Goal: Task Accomplishment & Management: Manage account settings

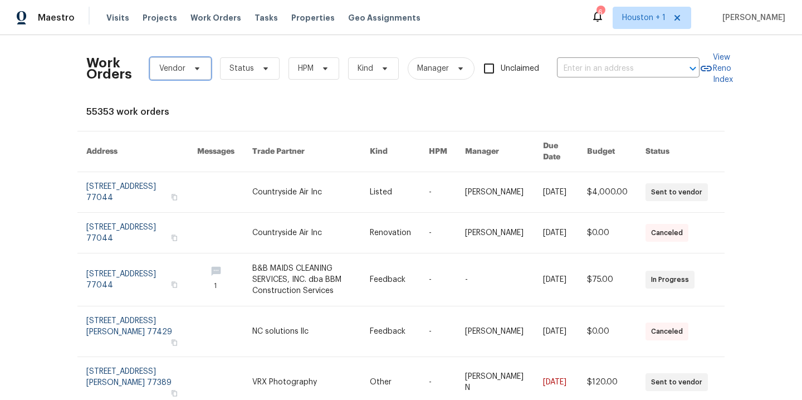
click at [182, 67] on span "Vendor" at bounding box center [172, 68] width 26 height 11
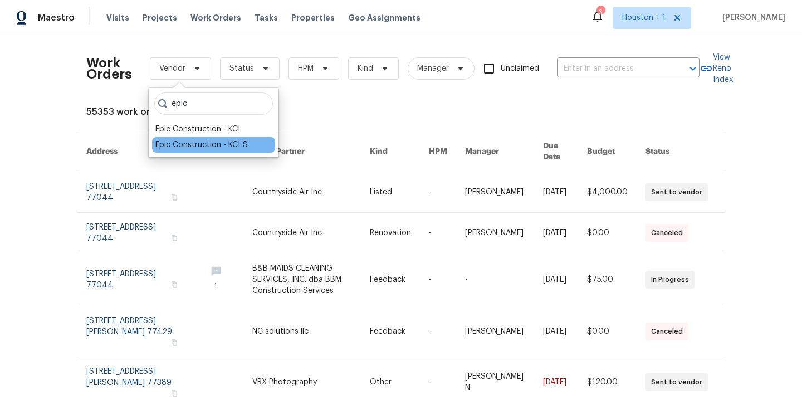
type input "epic"
click at [202, 139] on div "Epic Construction - KCI-S" at bounding box center [213, 145] width 123 height 16
click at [237, 144] on div "Epic Construction - KCI-S" at bounding box center [201, 144] width 92 height 11
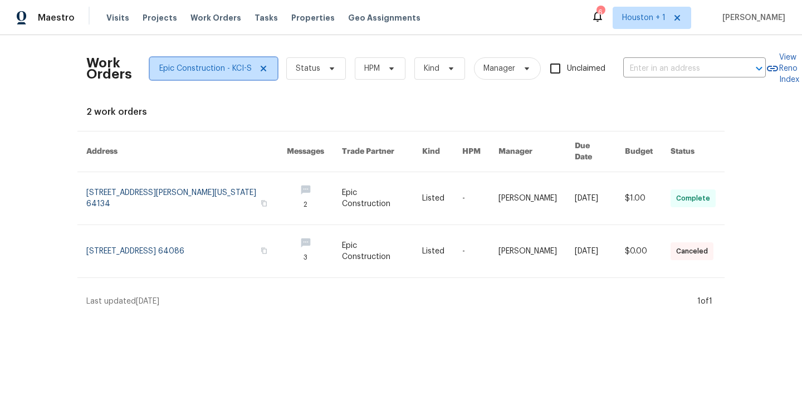
click at [266, 74] on span "Epic Construction - KCI-S" at bounding box center [214, 68] width 128 height 22
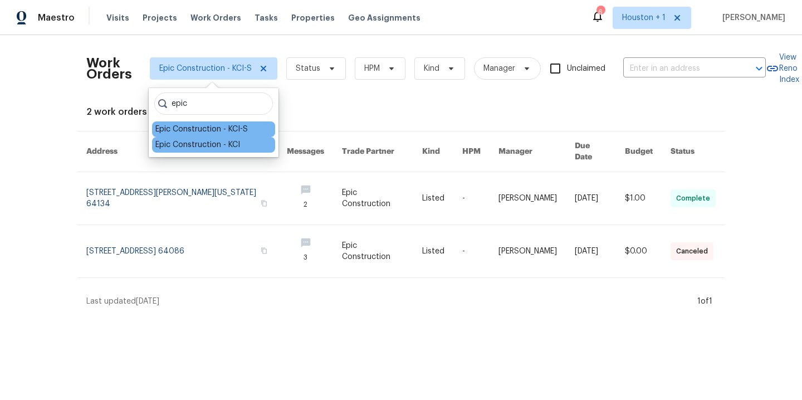
type input "epic"
click at [194, 143] on div "Epic Construction - KCI" at bounding box center [197, 144] width 85 height 11
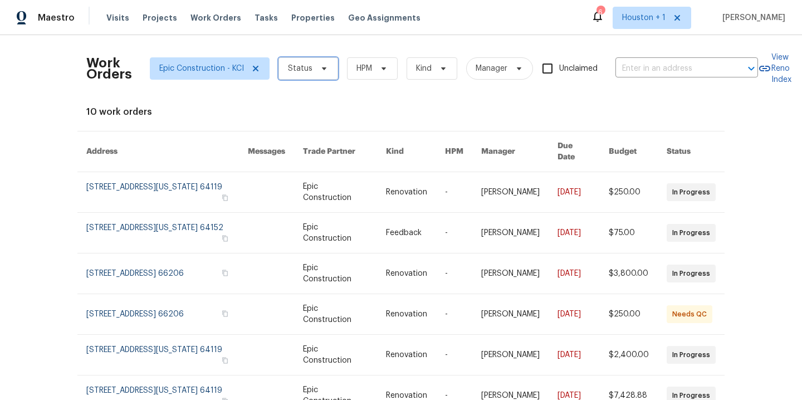
click at [304, 68] on span "Status" at bounding box center [300, 68] width 24 height 11
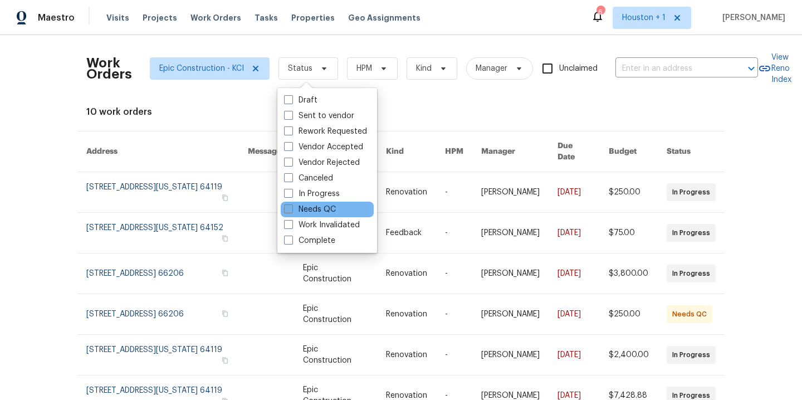
click at [313, 208] on label "Needs QC" at bounding box center [310, 209] width 52 height 11
click at [291, 208] on input "Needs QC" at bounding box center [287, 207] width 7 height 7
checkbox input "true"
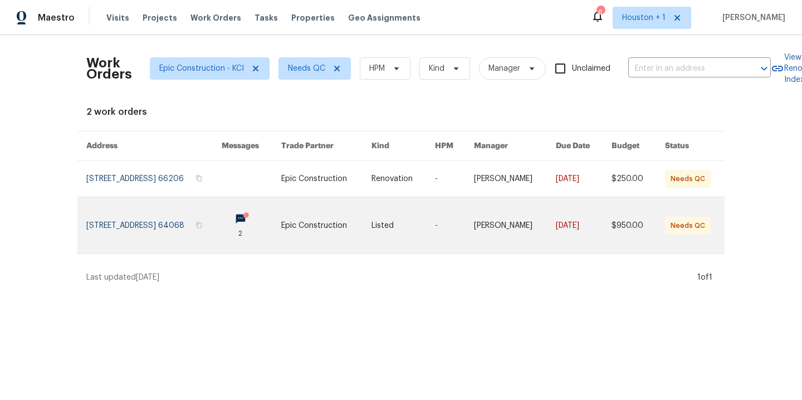
click at [168, 225] on link at bounding box center [153, 225] width 135 height 56
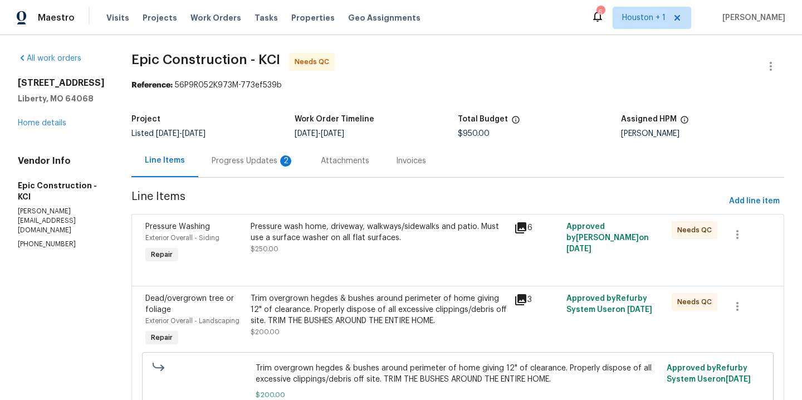
click at [339, 237] on div "Pressure wash home, driveway, walkways/sidewalks and patio. Must use a surface …" at bounding box center [379, 232] width 257 height 22
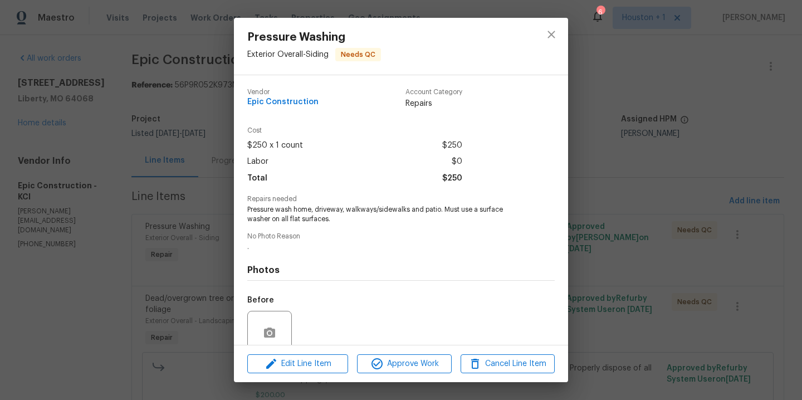
scroll to position [94, 0]
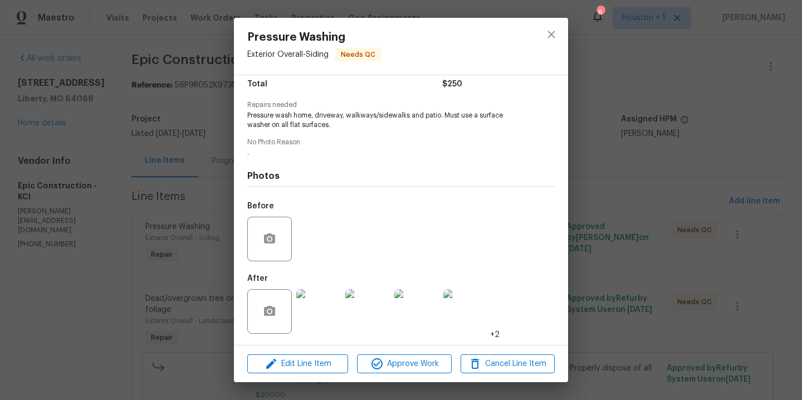
click at [323, 310] on img at bounding box center [318, 311] width 45 height 45
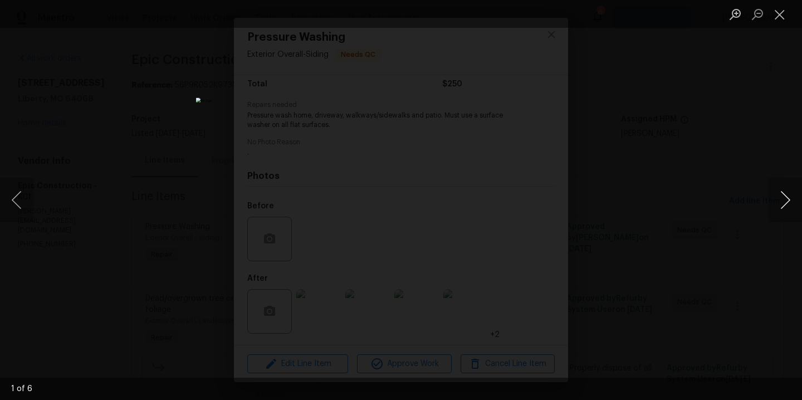
click at [790, 203] on button "Next image" at bounding box center [784, 200] width 33 height 45
click at [790, 202] on button "Next image" at bounding box center [784, 200] width 33 height 45
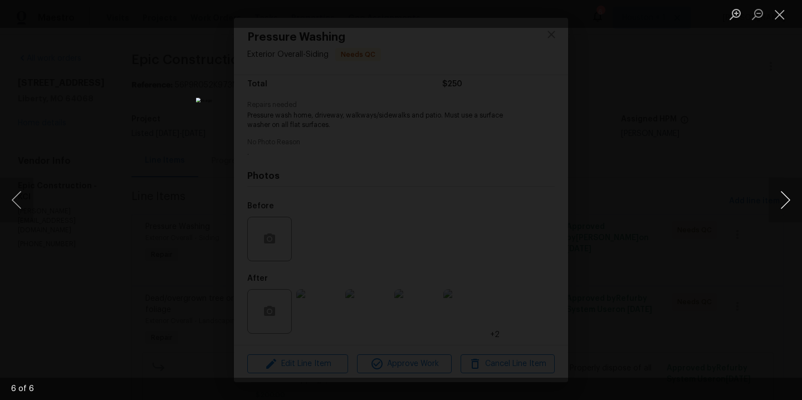
click at [790, 202] on button "Next image" at bounding box center [784, 200] width 33 height 45
click at [732, 164] on div "Lightbox" at bounding box center [401, 200] width 802 height 400
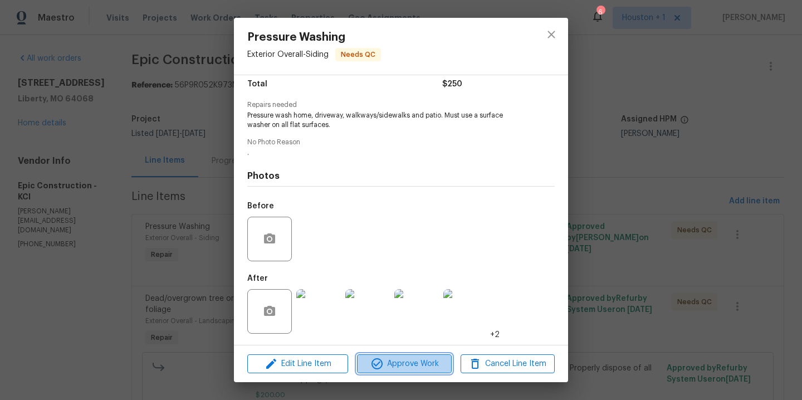
click at [390, 363] on span "Approve Work" at bounding box center [403, 364] width 87 height 14
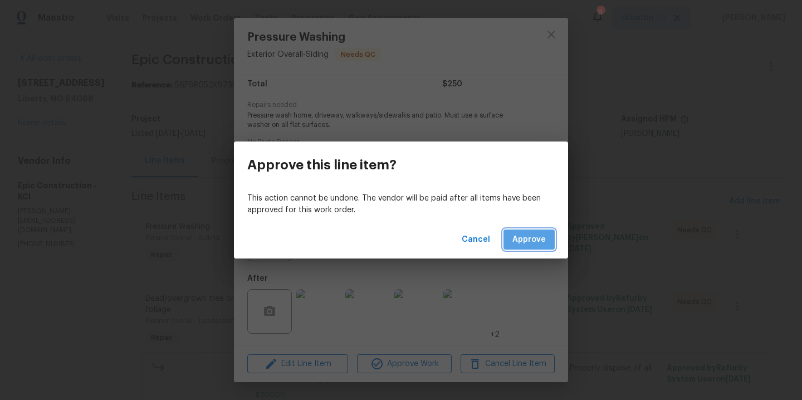
click at [542, 236] on span "Approve" at bounding box center [528, 240] width 33 height 14
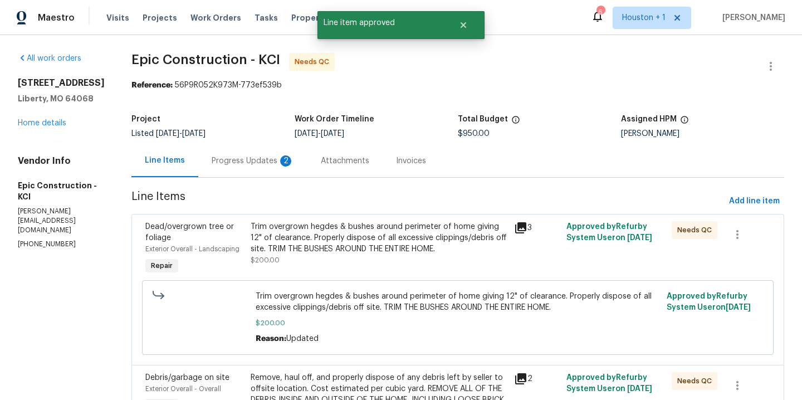
click at [355, 232] on div "Trim overgrown hegdes & bushes around perimeter of home giving 12" of clearance…" at bounding box center [379, 237] width 257 height 33
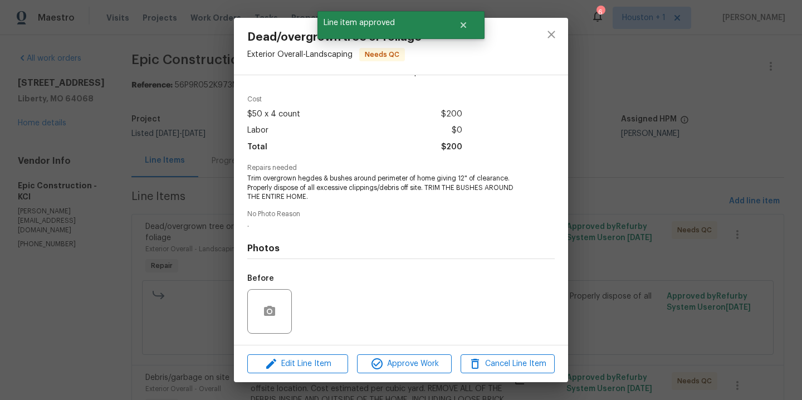
scroll to position [104, 0]
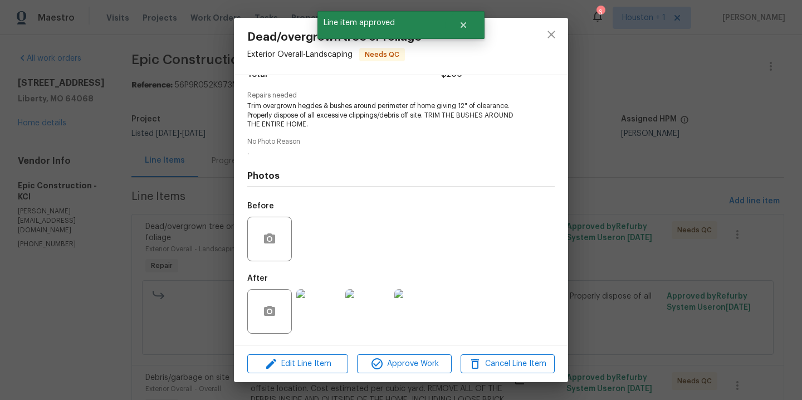
click at [316, 316] on img at bounding box center [318, 311] width 45 height 45
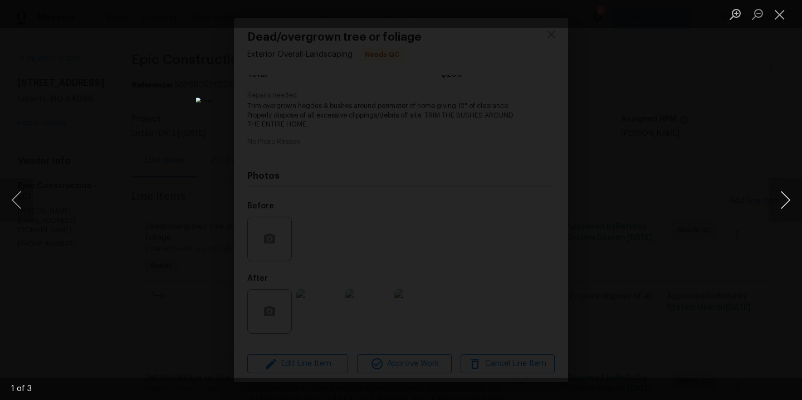
click at [787, 200] on button "Next image" at bounding box center [784, 200] width 33 height 45
click at [709, 116] on div "Lightbox" at bounding box center [401, 200] width 802 height 400
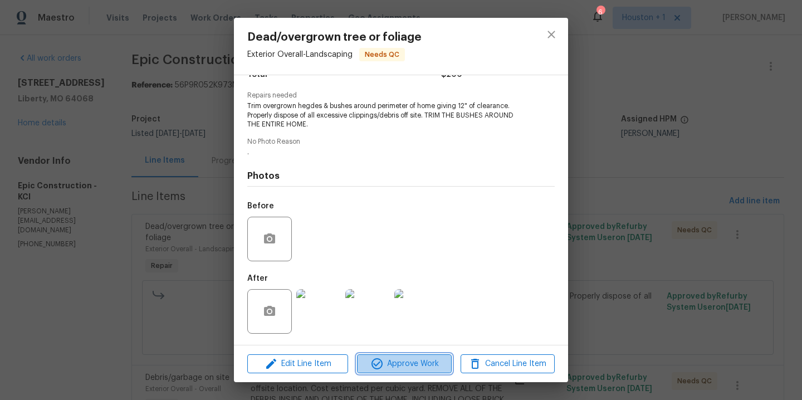
click at [397, 361] on span "Approve Work" at bounding box center [403, 364] width 87 height 14
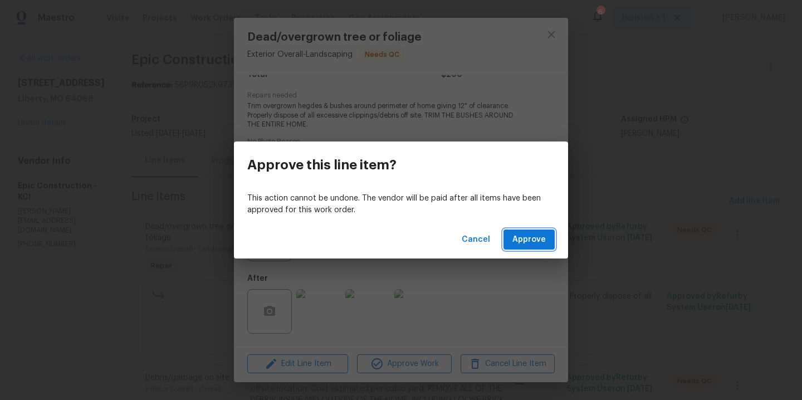
click at [528, 243] on span "Approve" at bounding box center [528, 240] width 33 height 14
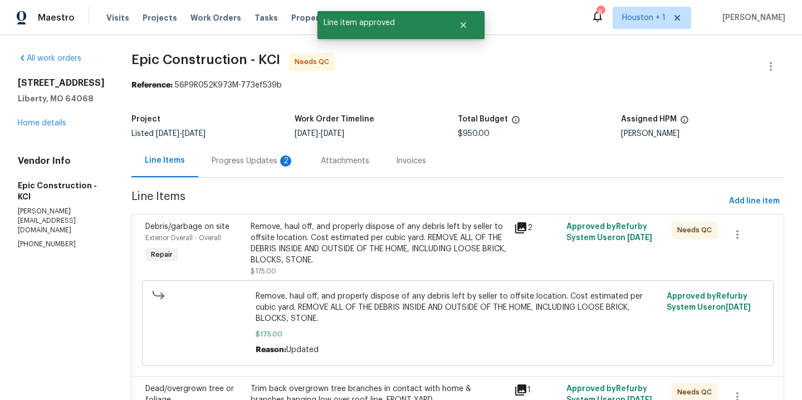
click at [337, 246] on div "Remove, haul off, and properly dispose of any debris left by seller to offsite …" at bounding box center [379, 243] width 257 height 45
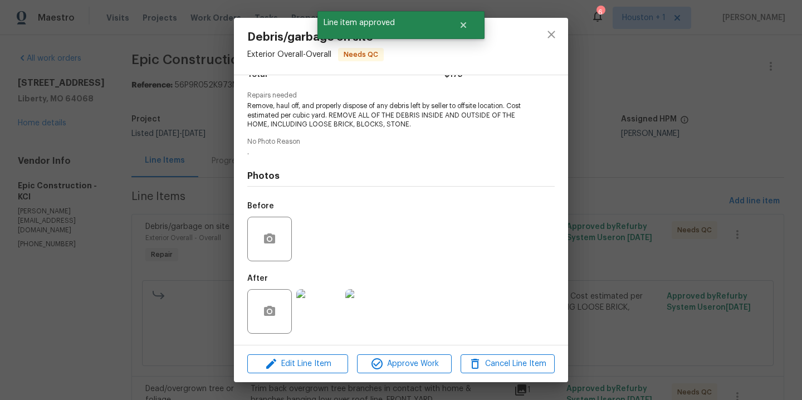
click at [321, 304] on img at bounding box center [318, 311] width 45 height 45
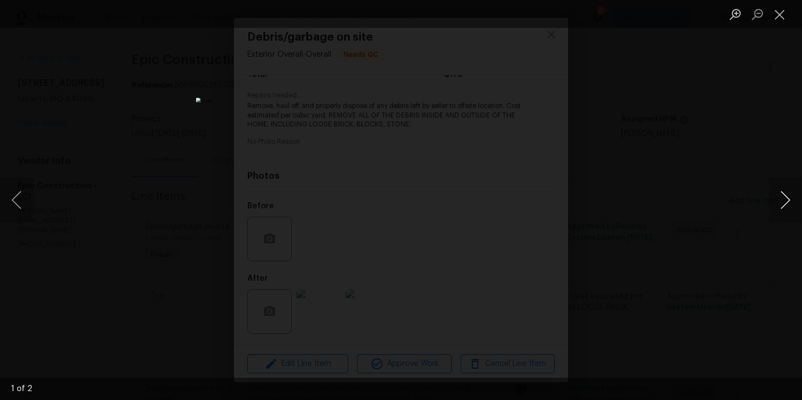
click at [778, 195] on button "Next image" at bounding box center [784, 200] width 33 height 45
click at [733, 123] on div "Lightbox" at bounding box center [401, 200] width 802 height 400
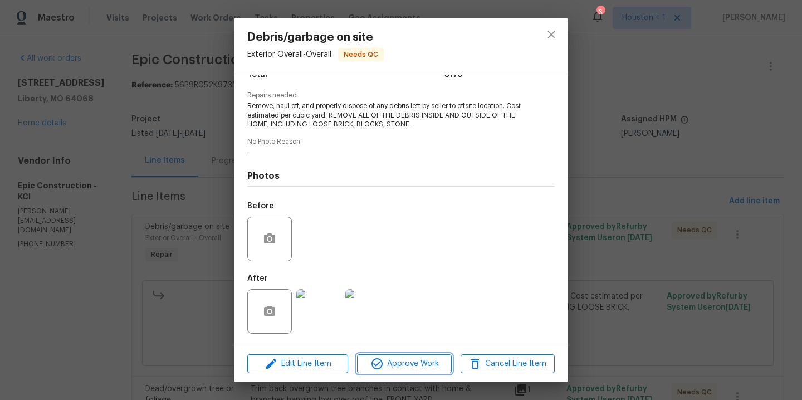
click at [395, 360] on span "Approve Work" at bounding box center [403, 364] width 87 height 14
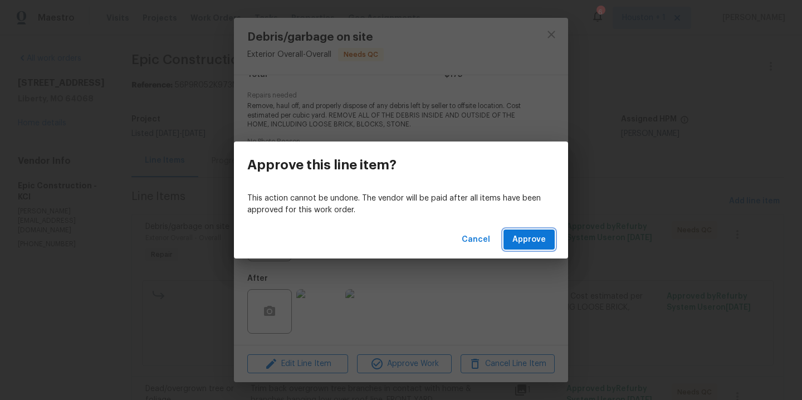
click at [531, 237] on span "Approve" at bounding box center [528, 240] width 33 height 14
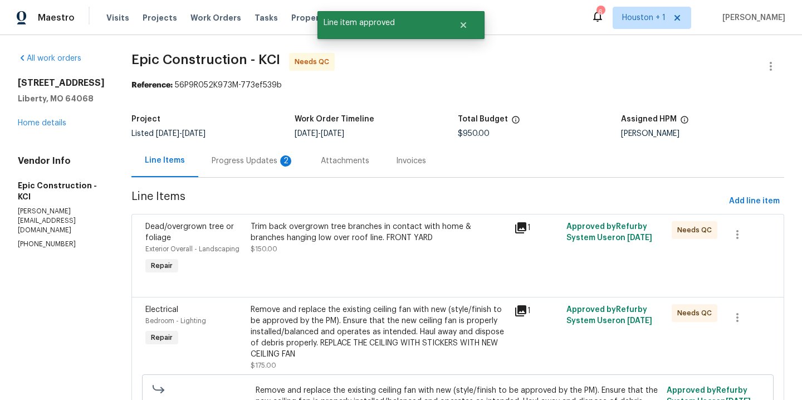
click at [375, 266] on div "Trim back overgrown tree branches in contact with home & branches hanging low o…" at bounding box center [378, 249] width 263 height 62
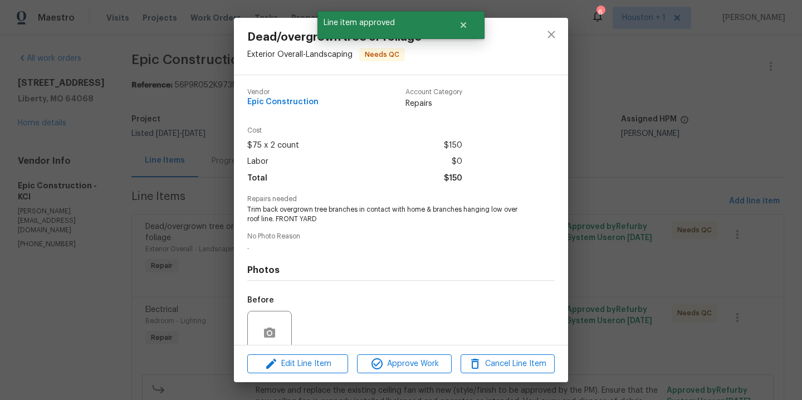
scroll to position [94, 0]
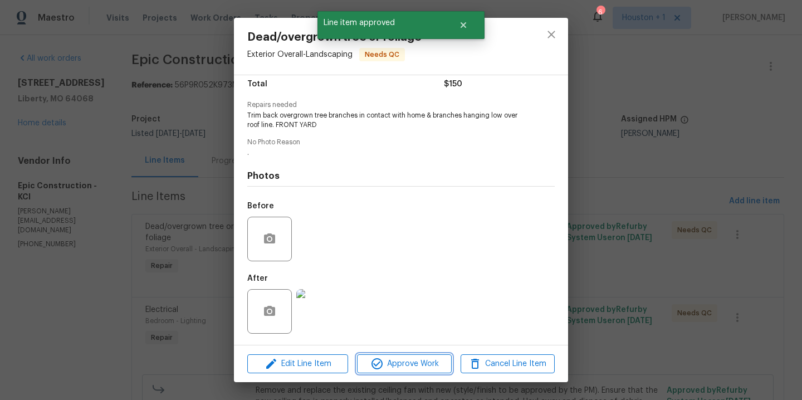
click at [398, 368] on span "Approve Work" at bounding box center [403, 364] width 87 height 14
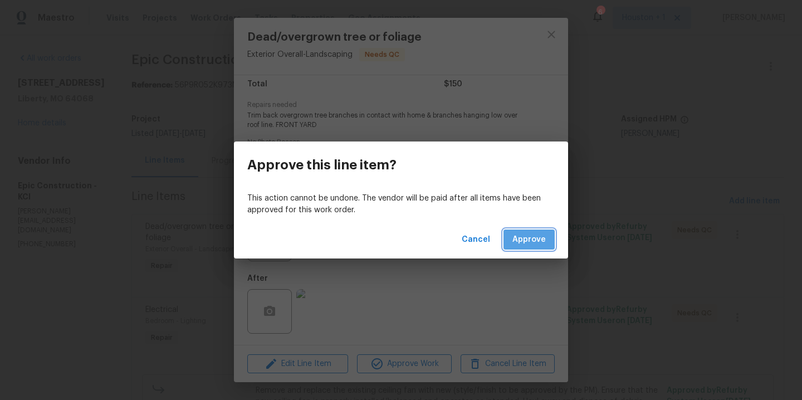
click at [530, 243] on span "Approve" at bounding box center [528, 240] width 33 height 14
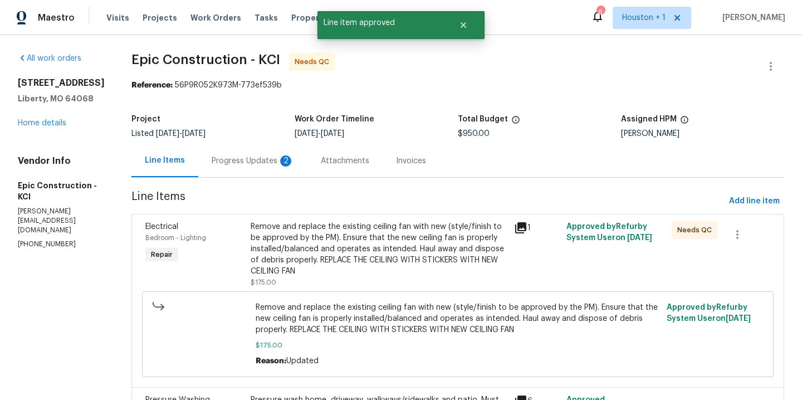
click at [359, 282] on div "Remove and replace the existing ceiling fan with new (style/finish to be approv…" at bounding box center [379, 254] width 257 height 67
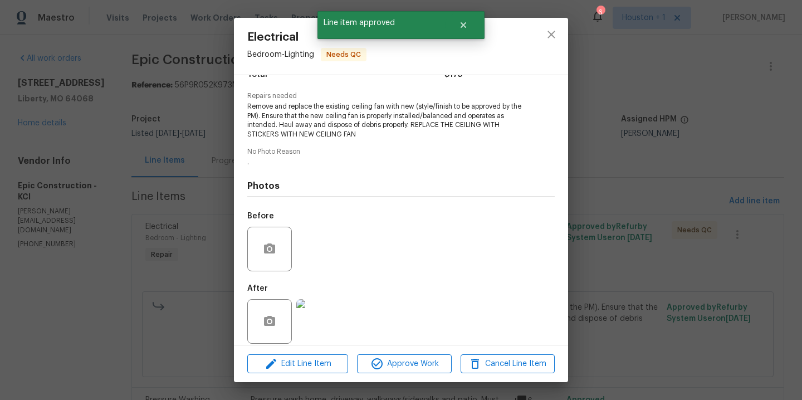
scroll to position [113, 0]
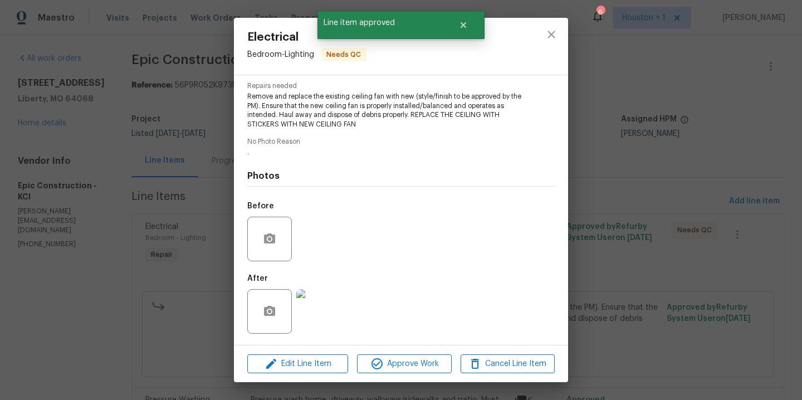
click at [296, 318] on img at bounding box center [318, 311] width 45 height 45
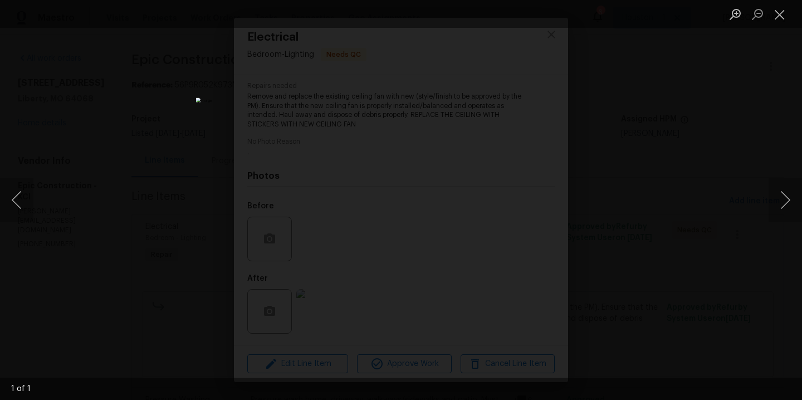
click at [680, 219] on div "Lightbox" at bounding box center [401, 200] width 802 height 400
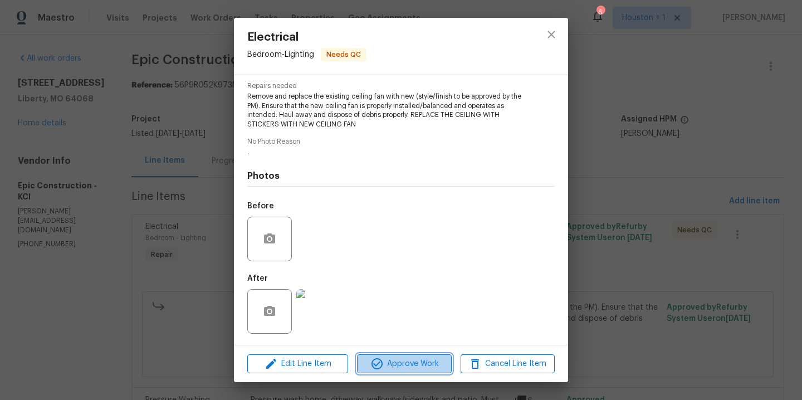
click at [447, 366] on span "Approve Work" at bounding box center [403, 364] width 87 height 14
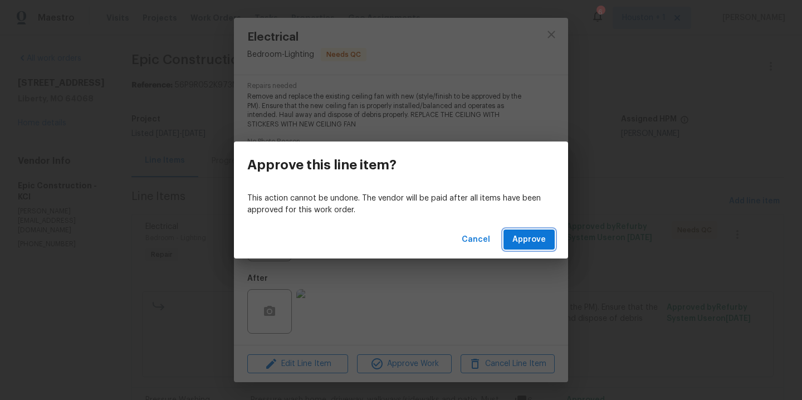
click at [532, 236] on span "Approve" at bounding box center [528, 240] width 33 height 14
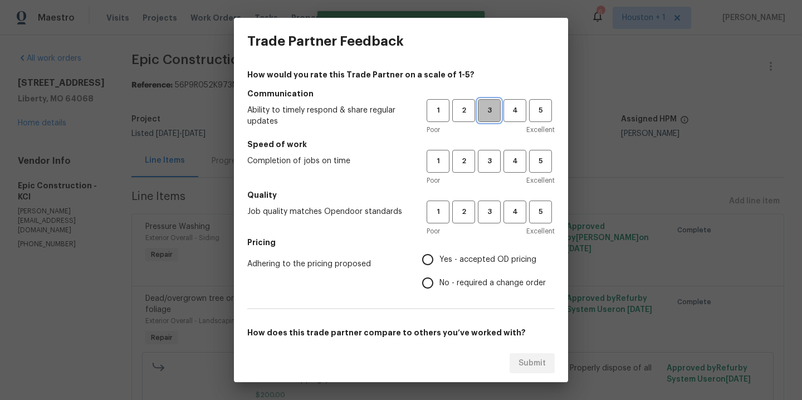
click at [490, 119] on button "3" at bounding box center [489, 110] width 23 height 23
click at [462, 155] on span "2" at bounding box center [463, 161] width 21 height 13
click at [487, 200] on button "3" at bounding box center [489, 211] width 23 height 23
click at [470, 252] on label "Yes - accepted OD pricing" at bounding box center [481, 259] width 130 height 23
click at [439, 252] on input "Yes - accepted OD pricing" at bounding box center [427, 259] width 23 height 23
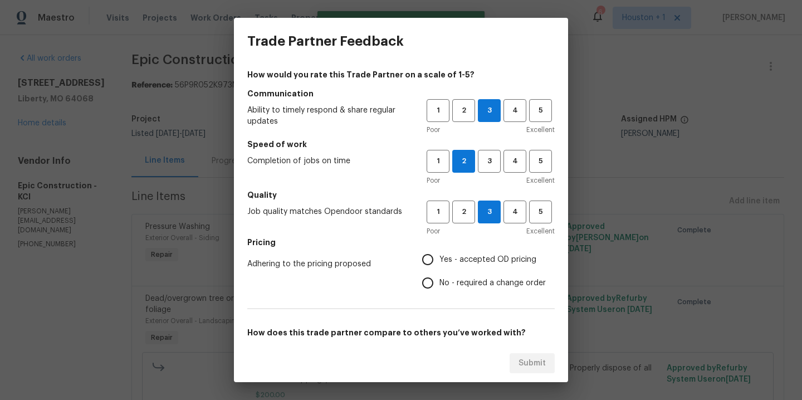
radio input "true"
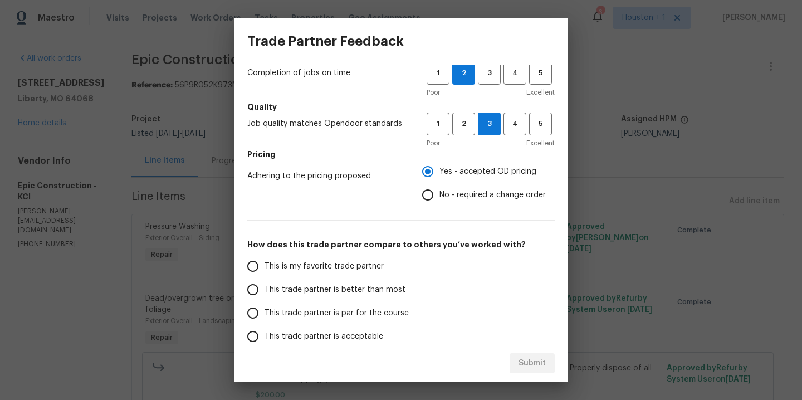
scroll to position [165, 0]
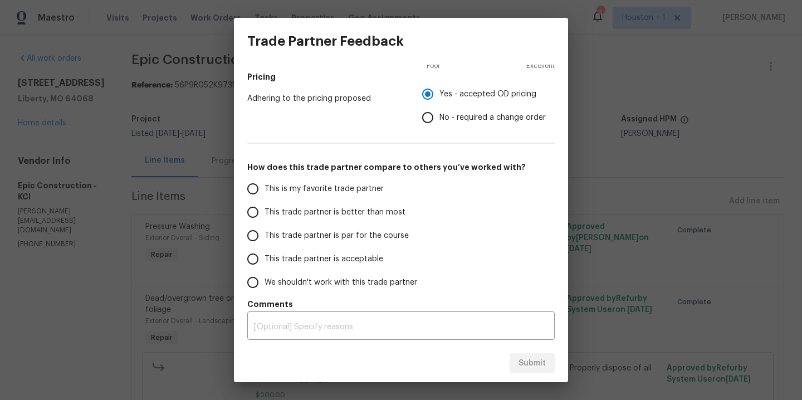
click at [291, 187] on span "This is my favorite trade partner" at bounding box center [323, 189] width 119 height 12
click at [264, 187] on input "This is my favorite trade partner" at bounding box center [252, 188] width 23 height 23
click at [540, 362] on span "Submit" at bounding box center [531, 363] width 27 height 14
radio input "true"
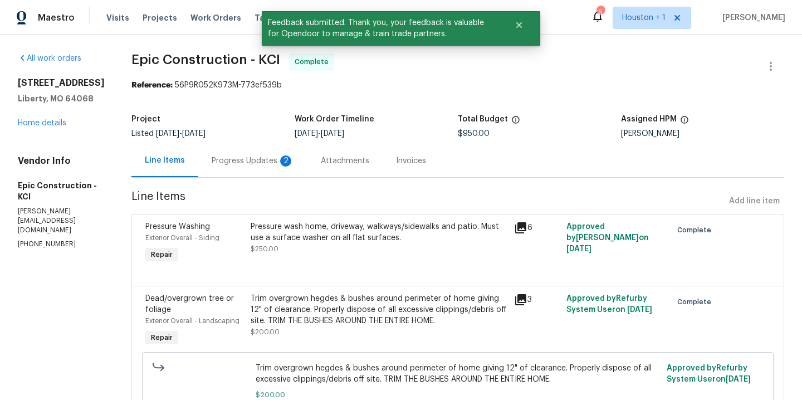
click at [248, 163] on div "Progress Updates 2" at bounding box center [253, 160] width 82 height 11
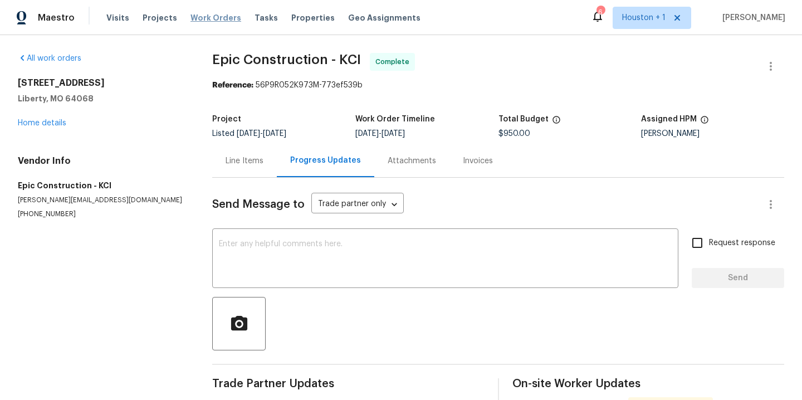
click at [204, 17] on span "Work Orders" at bounding box center [215, 17] width 51 height 11
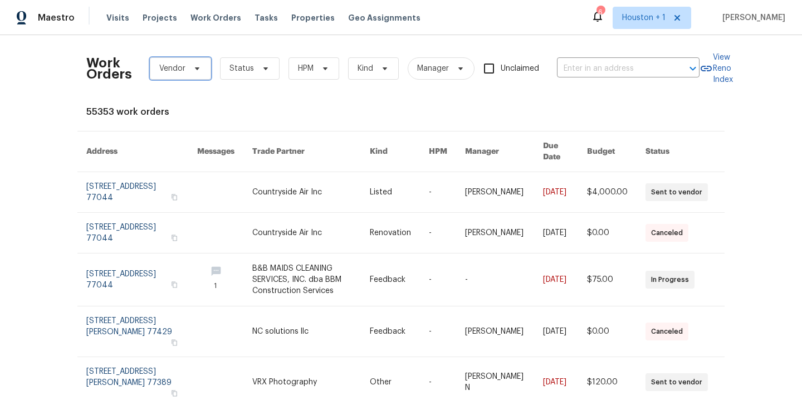
click at [179, 67] on span "Vendor" at bounding box center [172, 68] width 26 height 11
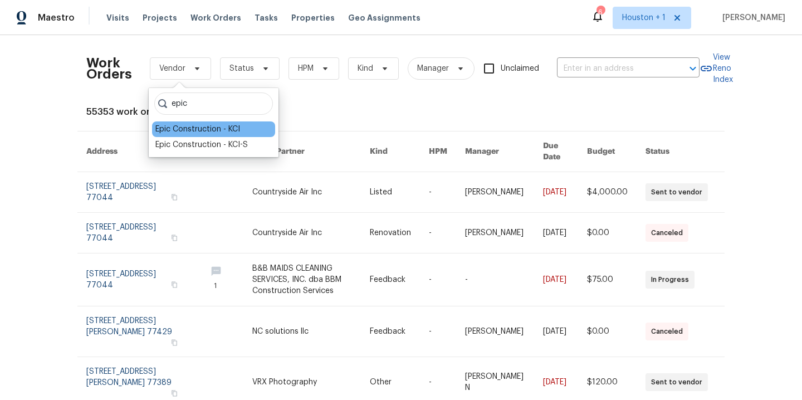
type input "epic"
click at [178, 129] on div "Epic Construction - KCI" at bounding box center [197, 129] width 85 height 11
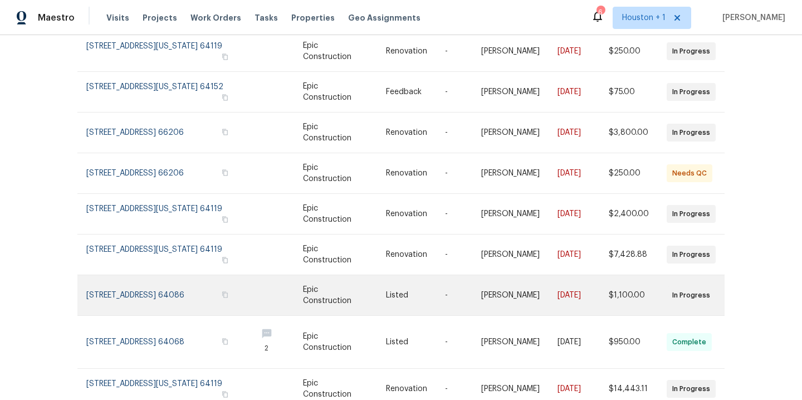
scroll to position [139, 0]
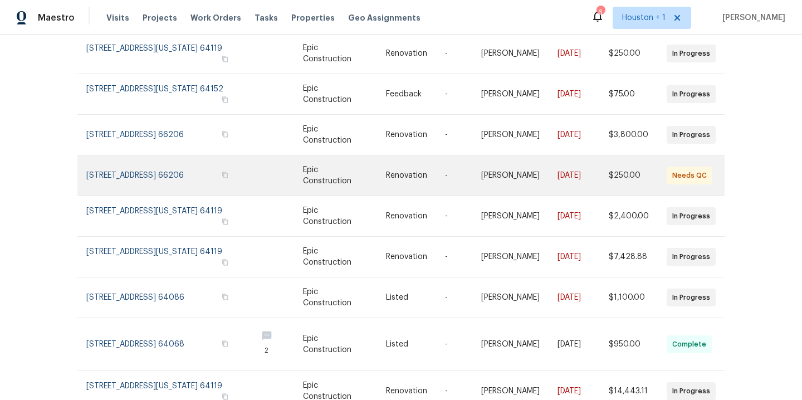
click at [264, 158] on link at bounding box center [275, 175] width 55 height 40
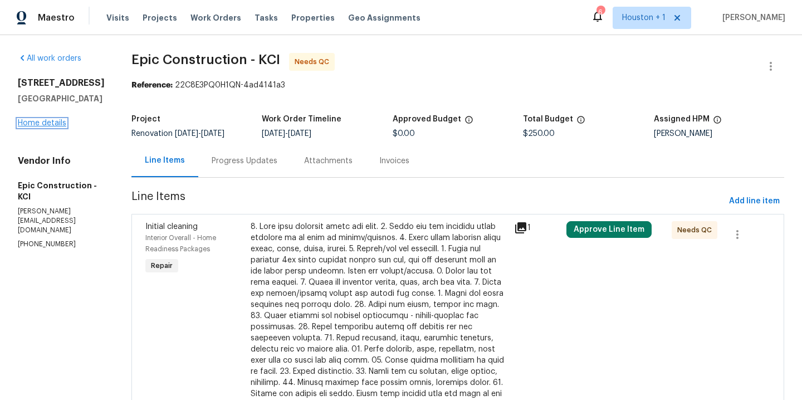
click at [47, 127] on link "Home details" at bounding box center [42, 123] width 48 height 8
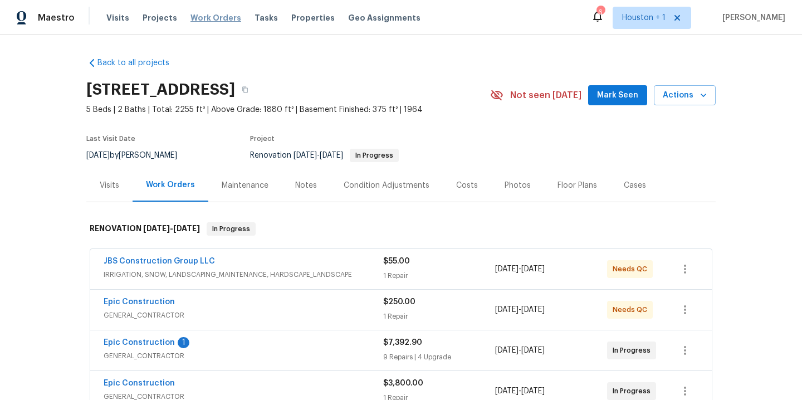
click at [208, 17] on span "Work Orders" at bounding box center [215, 17] width 51 height 11
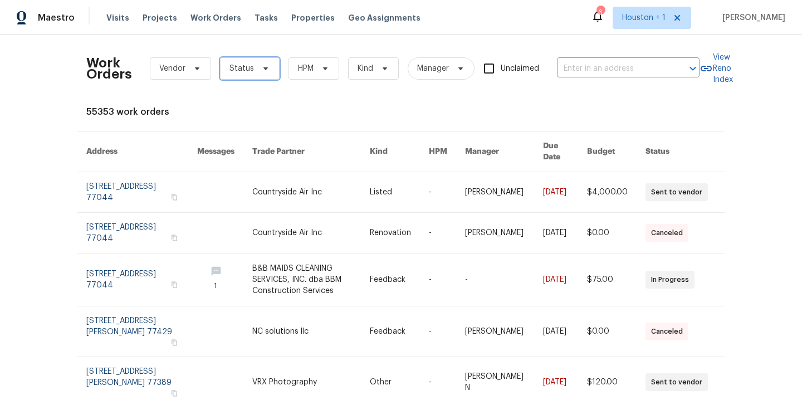
click at [237, 70] on span "Status" at bounding box center [241, 68] width 24 height 11
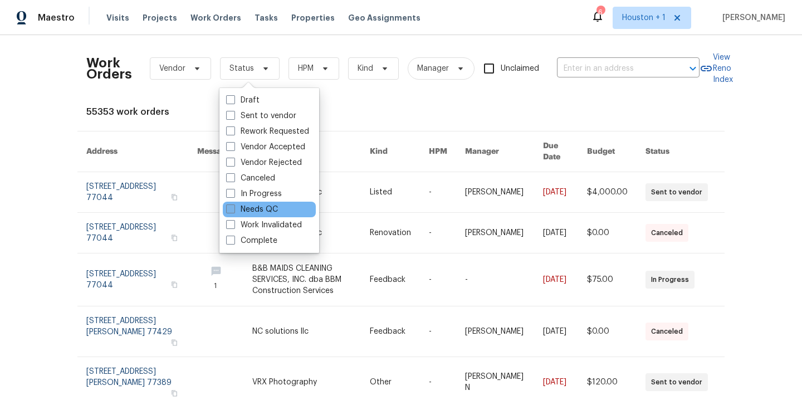
click at [238, 209] on label "Needs QC" at bounding box center [252, 209] width 52 height 11
click at [233, 209] on input "Needs QC" at bounding box center [229, 207] width 7 height 7
checkbox input "true"
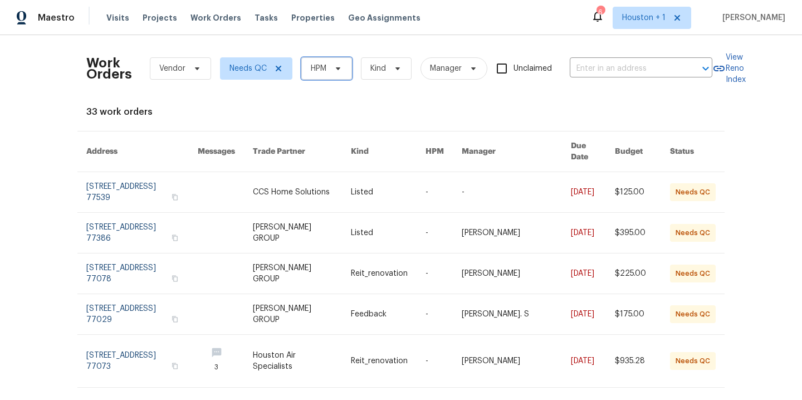
click at [326, 78] on span "HPM" at bounding box center [326, 68] width 51 height 22
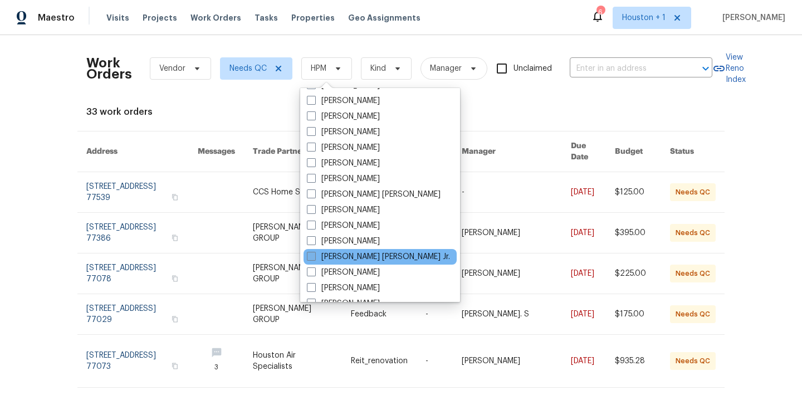
scroll to position [219, 0]
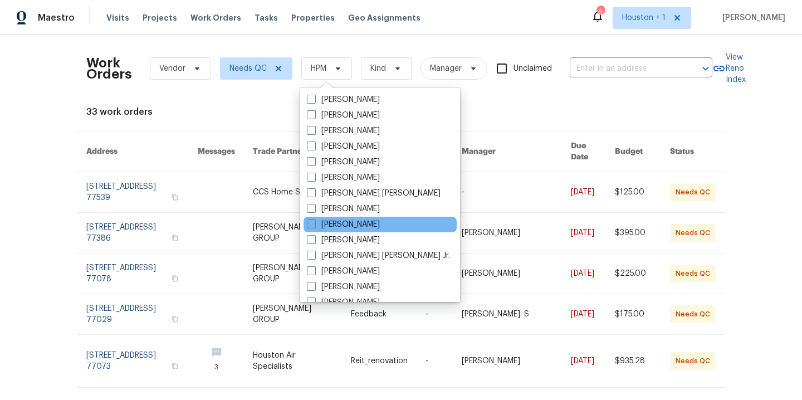
click at [332, 218] on div "[PERSON_NAME]" at bounding box center [379, 225] width 153 height 16
click at [332, 227] on label "[PERSON_NAME]" at bounding box center [343, 224] width 73 height 11
click at [314, 226] on input "[PERSON_NAME]" at bounding box center [310, 222] width 7 height 7
checkbox input "true"
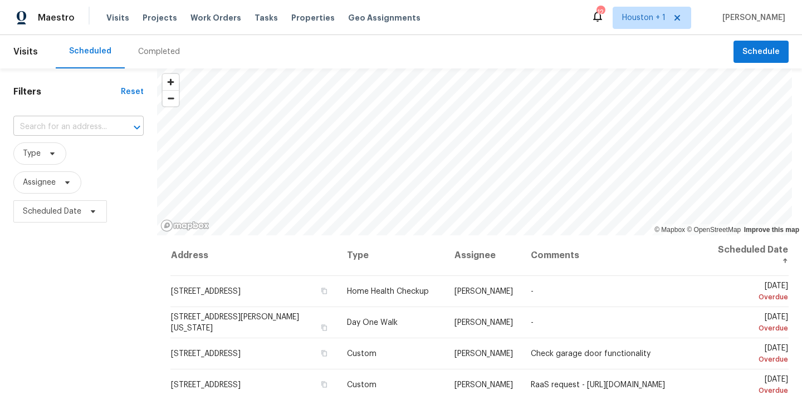
click at [72, 130] on input "text" at bounding box center [62, 127] width 99 height 17
type input "612"
type input "612 n l"
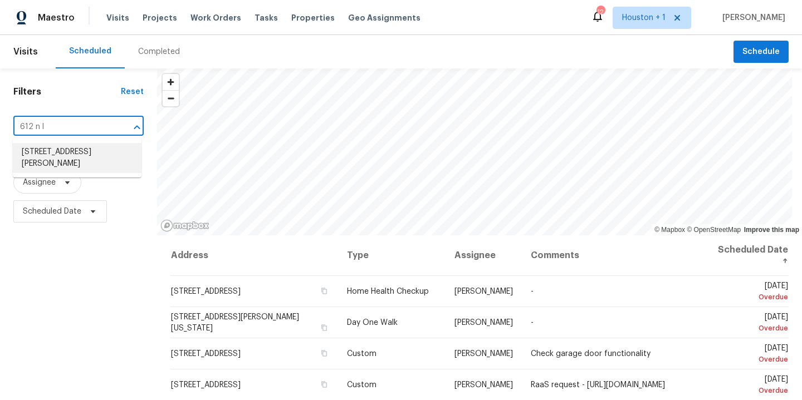
click at [95, 163] on li "612 N Logan St, Olathe, KS 66061" at bounding box center [77, 158] width 129 height 30
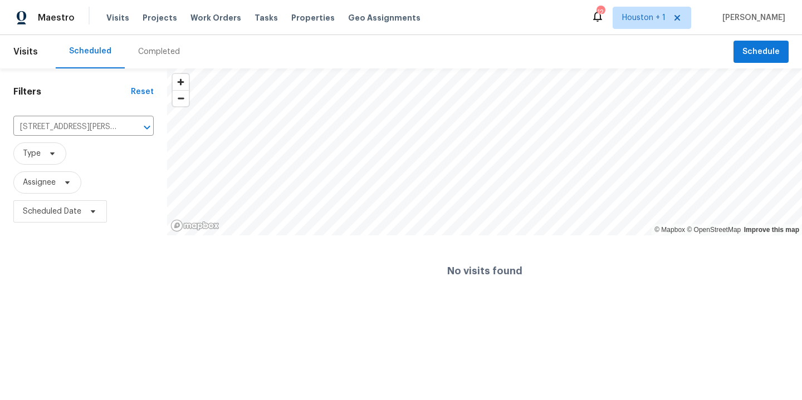
click at [154, 56] on div "Completed" at bounding box center [159, 51] width 42 height 11
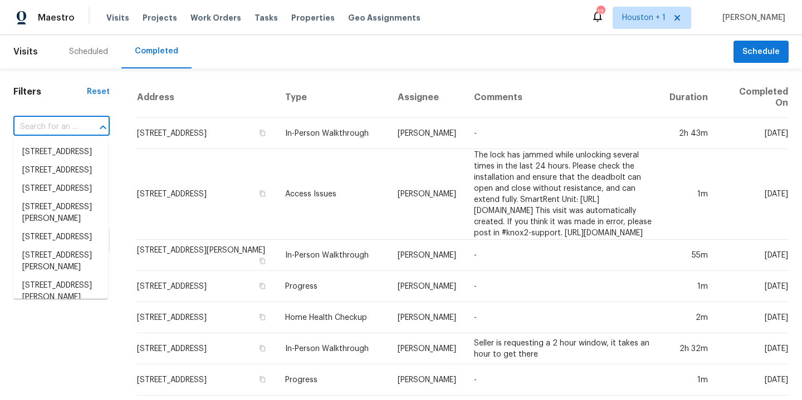
click at [75, 122] on input "text" at bounding box center [45, 127] width 65 height 17
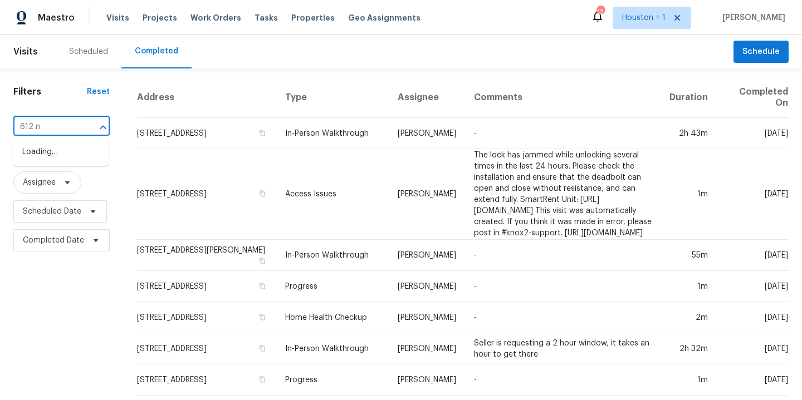
type input "612 n l"
click at [69, 158] on li "612 N Logan St, Olathe, KS 66061" at bounding box center [60, 158] width 95 height 30
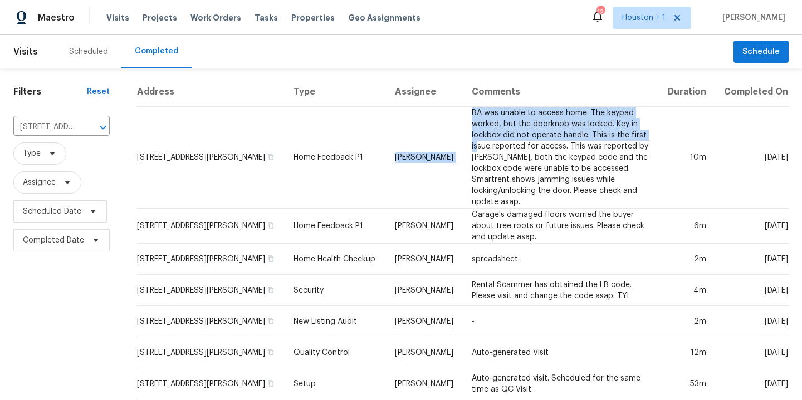
drag, startPoint x: 474, startPoint y: 148, endPoint x: 365, endPoint y: 95, distance: 120.8
click at [365, 95] on table "Address Type Assignee Comments Duration Completed On 612 N Logan St, Olathe, KS…" at bounding box center [462, 269] width 652 height 385
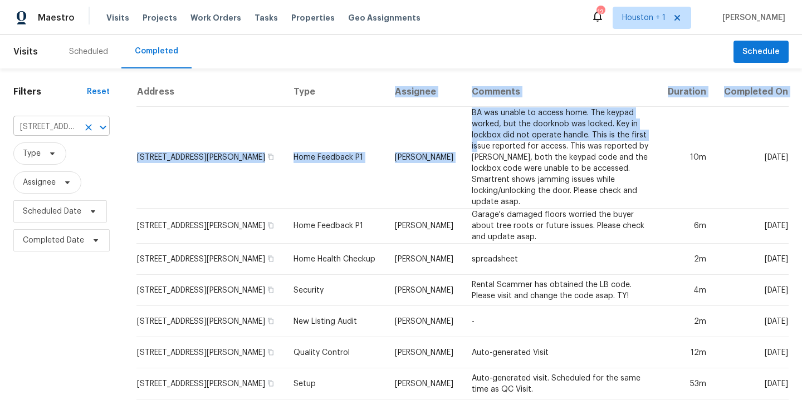
click at [49, 131] on input "612 N Logan St, Olathe, KS 66061" at bounding box center [45, 127] width 65 height 17
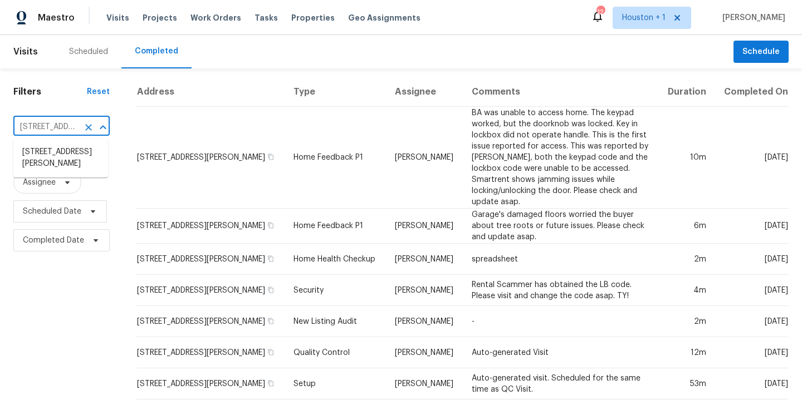
click at [49, 131] on input "612 N Logan St, Olathe, KS 66061" at bounding box center [45, 127] width 65 height 17
type input "\"
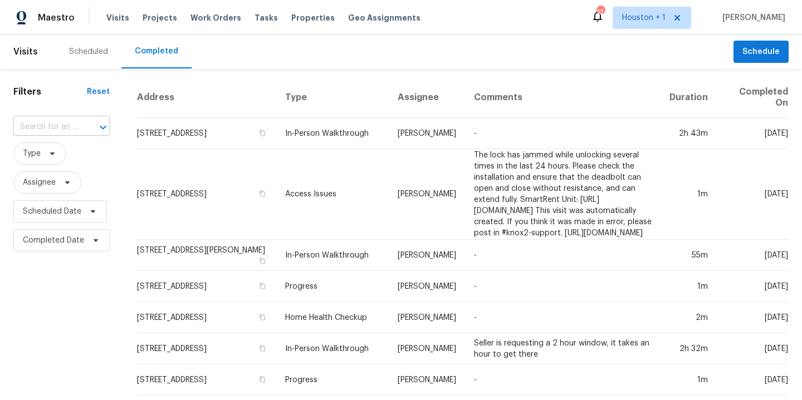
click at [27, 121] on input "text" at bounding box center [45, 127] width 65 height 17
type input "7701 e"
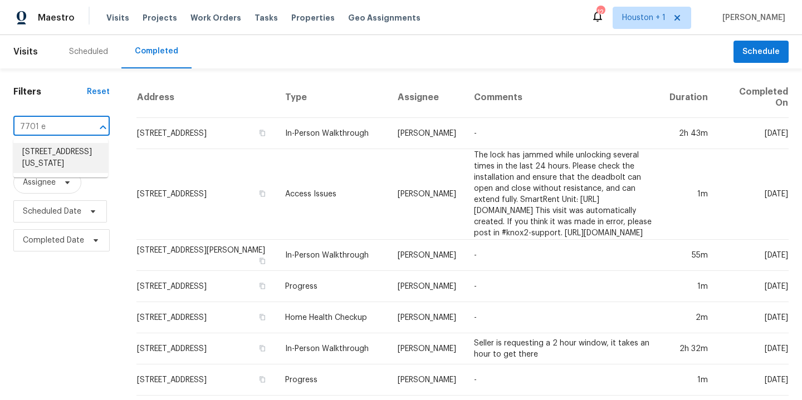
click at [35, 156] on li "7701 E 118th Ter, Kansas City, MO 64134" at bounding box center [60, 158] width 95 height 30
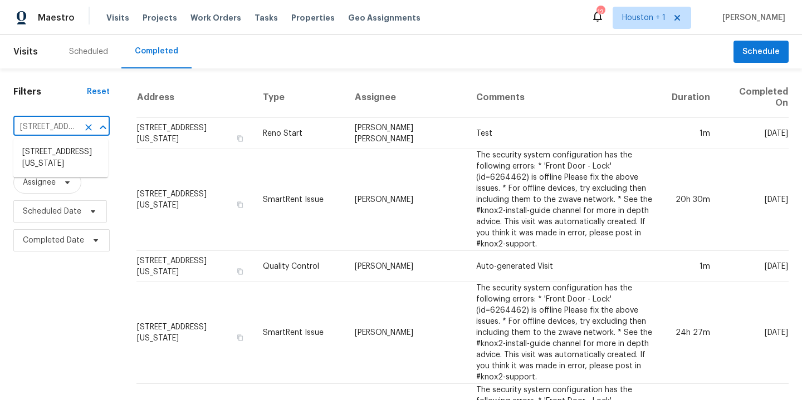
click at [45, 135] on input "7701 E 118th Ter, Kansas City, MO 64134" at bounding box center [45, 127] width 65 height 17
type input "13201 e"
click at [46, 171] on li "[STREET_ADDRESS][US_STATE]" at bounding box center [60, 158] width 95 height 30
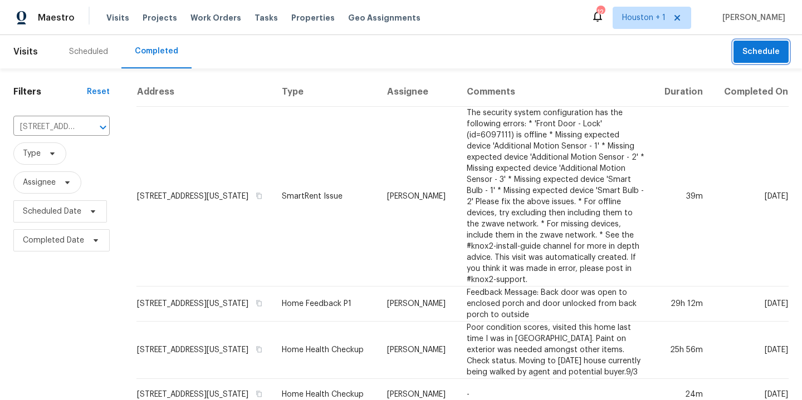
click at [744, 55] on span "Schedule" at bounding box center [760, 52] width 37 height 14
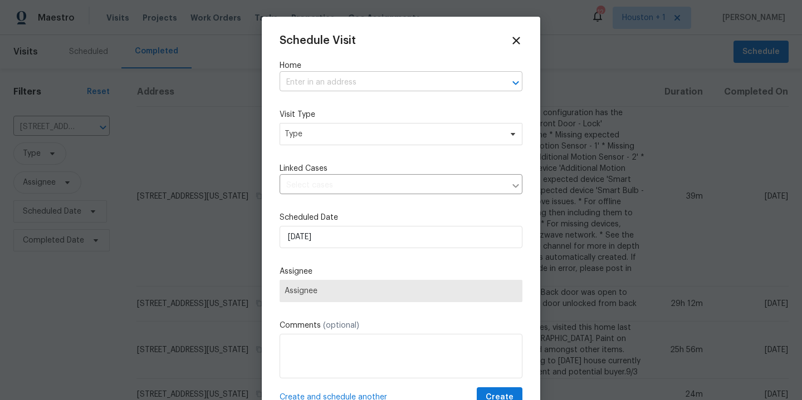
click at [432, 90] on input "text" at bounding box center [386, 82] width 212 height 17
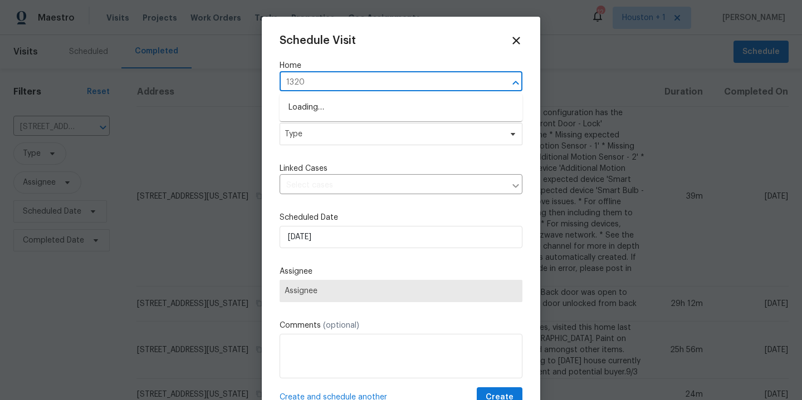
type input "13201"
click at [421, 105] on li "[STREET_ADDRESS][US_STATE]" at bounding box center [401, 108] width 243 height 18
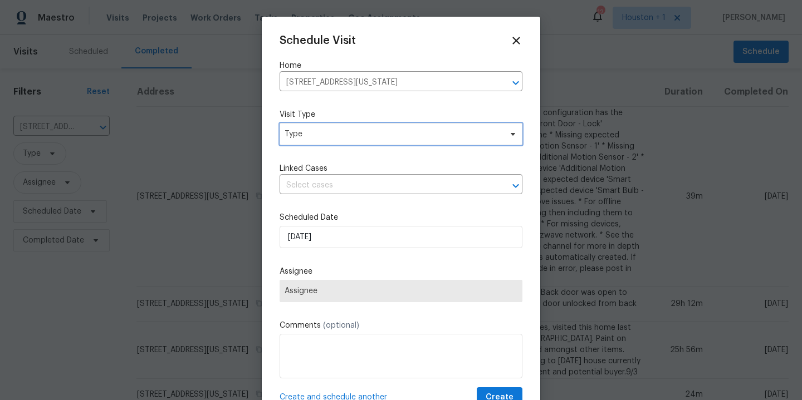
click at [399, 133] on span "Type" at bounding box center [393, 134] width 217 height 11
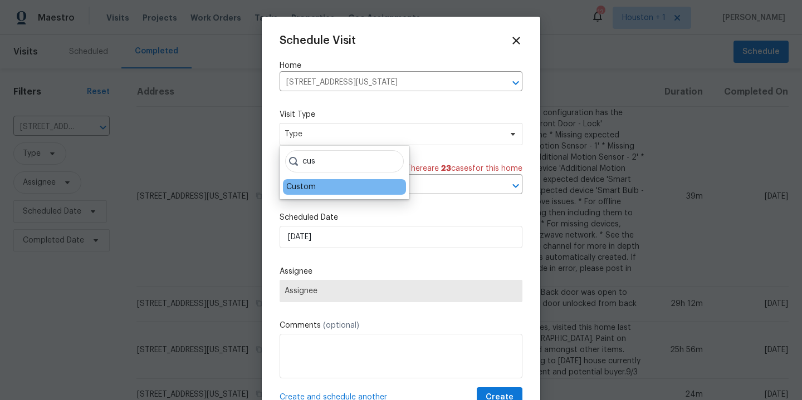
type input "cus"
click at [356, 189] on div "Custom" at bounding box center [344, 187] width 123 height 16
click at [294, 185] on div "Custom" at bounding box center [301, 187] width 30 height 11
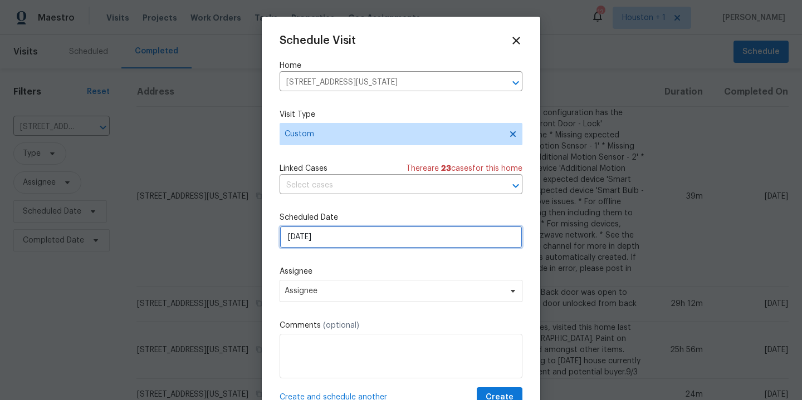
click at [347, 235] on input "10/7/2025" at bounding box center [401, 237] width 243 height 22
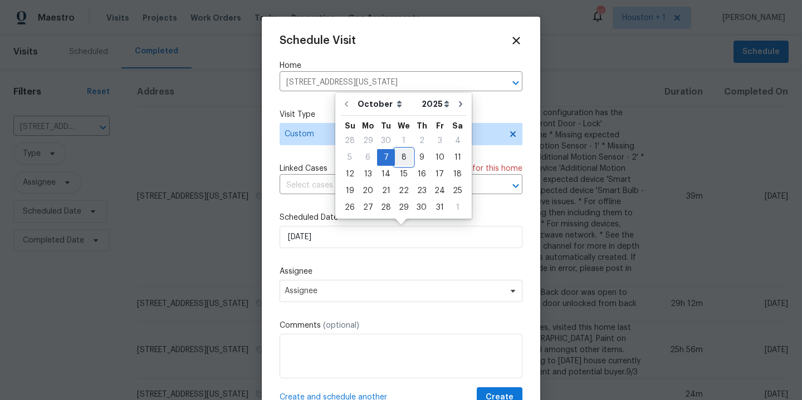
click at [399, 159] on div "8" at bounding box center [404, 158] width 18 height 16
type input "[DATE]"
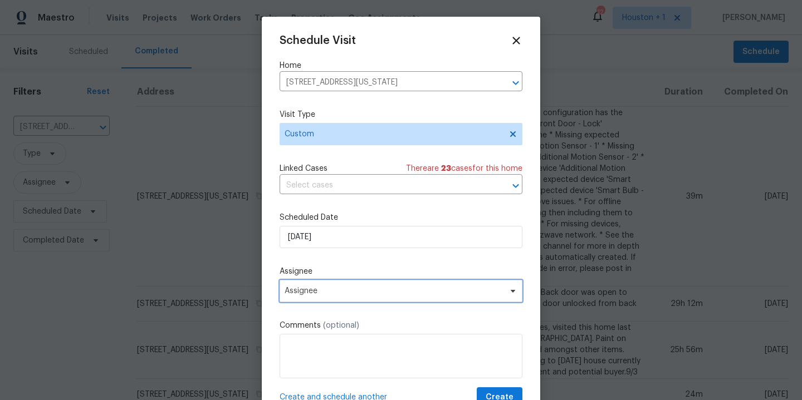
click at [335, 292] on span "Assignee" at bounding box center [394, 291] width 218 height 9
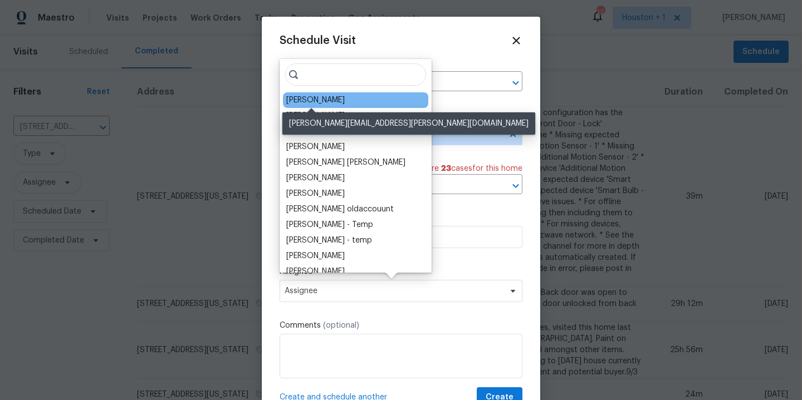
click at [307, 101] on div "[PERSON_NAME]" at bounding box center [315, 100] width 58 height 11
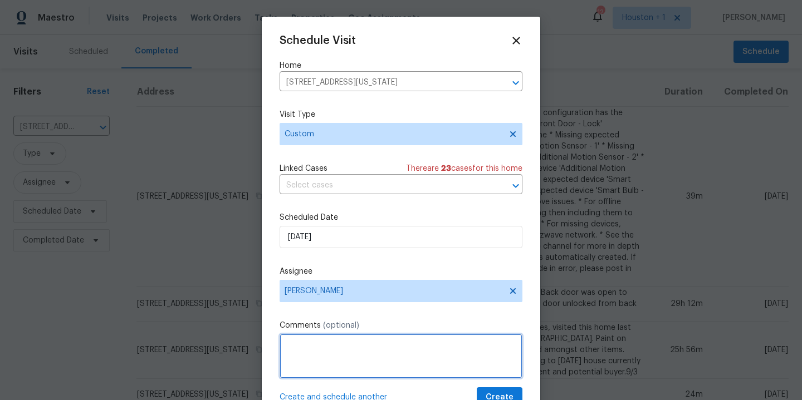
click at [305, 340] on textarea at bounding box center [401, 356] width 243 height 45
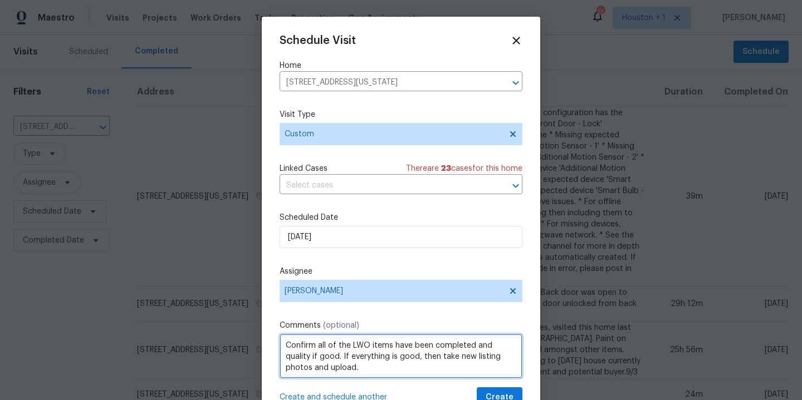
scroll to position [20, 0]
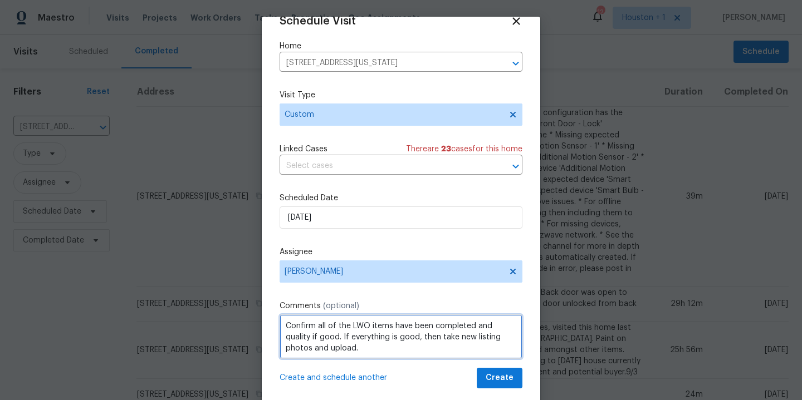
type textarea "Confirm all of the LWO items have been completed and quality if good. If everyt…"
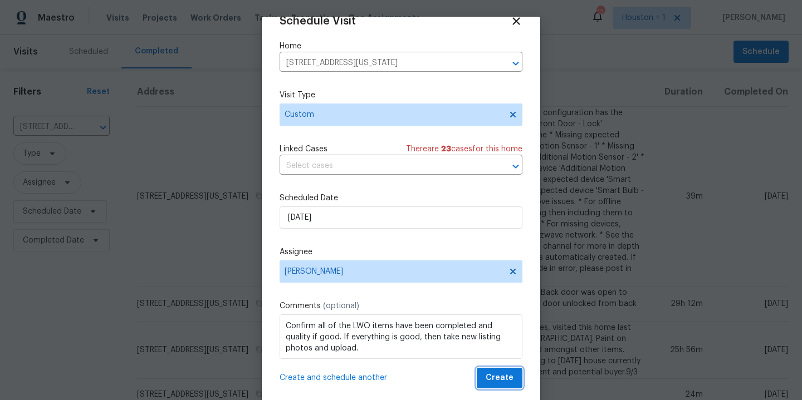
click at [507, 375] on span "Create" at bounding box center [500, 378] width 28 height 14
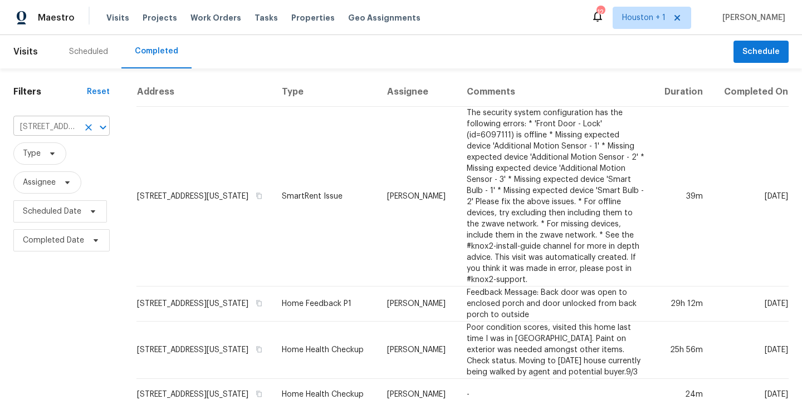
click at [61, 125] on input "[STREET_ADDRESS][US_STATE]" at bounding box center [45, 127] width 65 height 17
type input "17604 e"
click at [43, 161] on li "[STREET_ADDRESS]" at bounding box center [60, 152] width 95 height 18
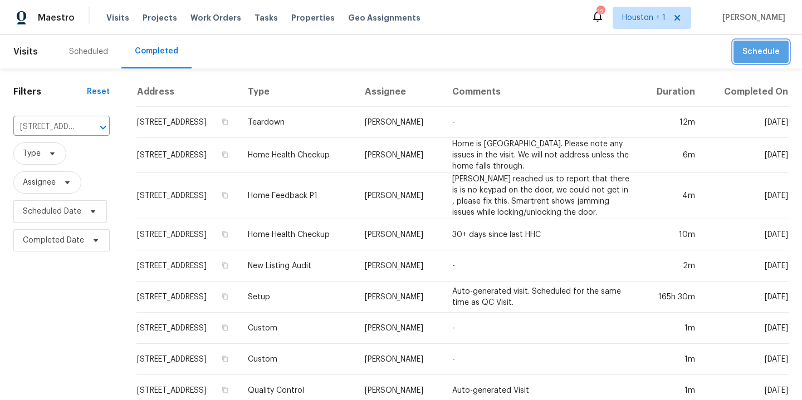
click at [776, 51] on span "Schedule" at bounding box center [760, 52] width 37 height 14
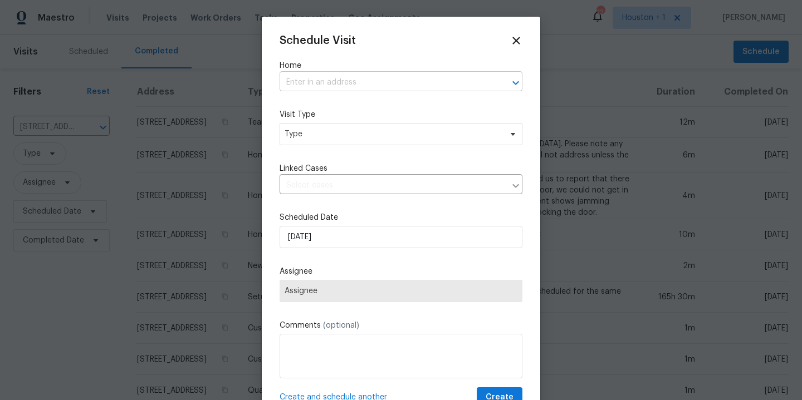
click at [396, 80] on input "text" at bounding box center [386, 82] width 212 height 17
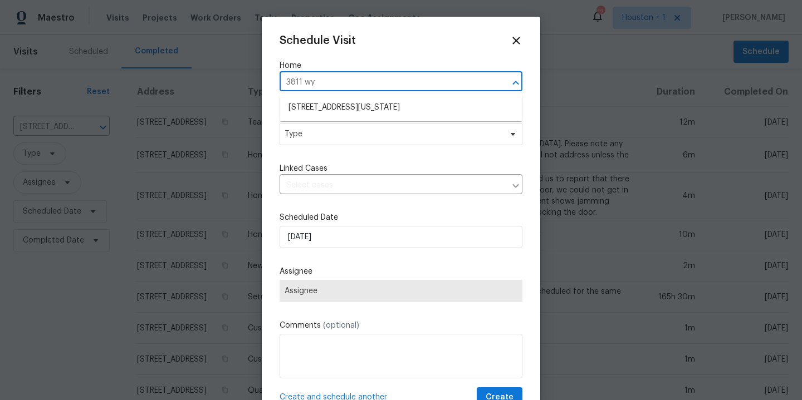
type input "[STREET_ADDRESS][US_STATE]"
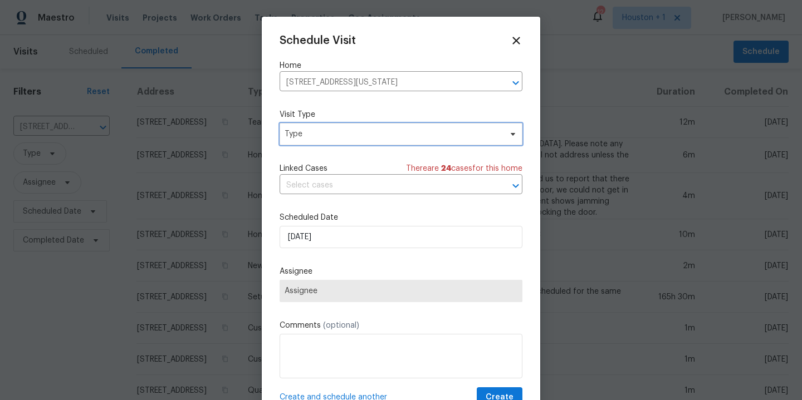
click at [392, 136] on span "Type" at bounding box center [393, 134] width 217 height 11
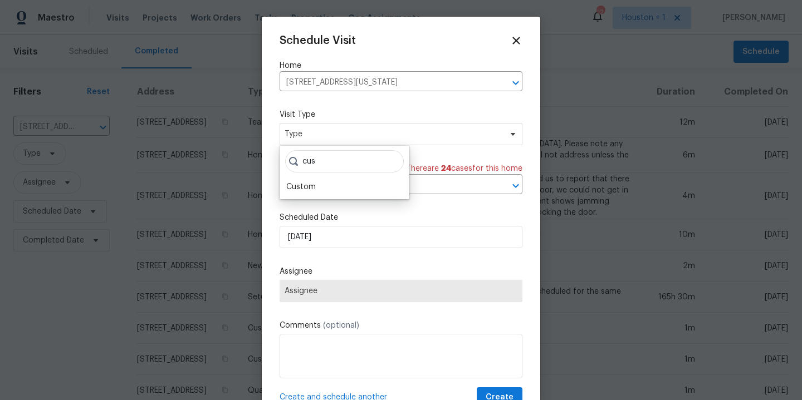
type input "cus"
click at [329, 185] on div "Custom" at bounding box center [344, 187] width 123 height 16
click at [305, 188] on div "Custom" at bounding box center [301, 187] width 30 height 11
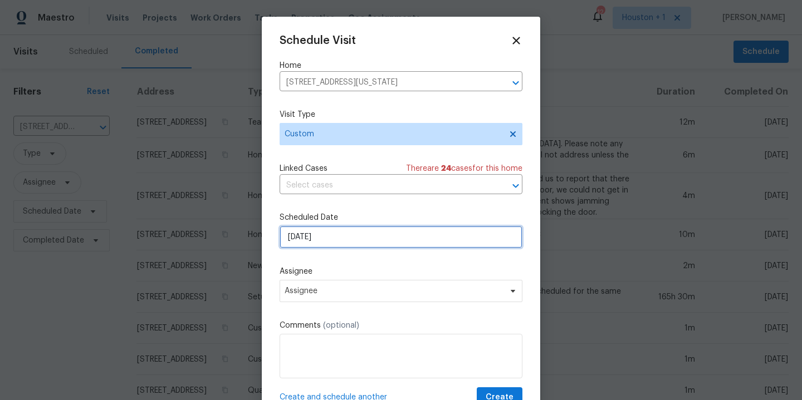
click at [345, 245] on input "10/7/2025" at bounding box center [401, 237] width 243 height 22
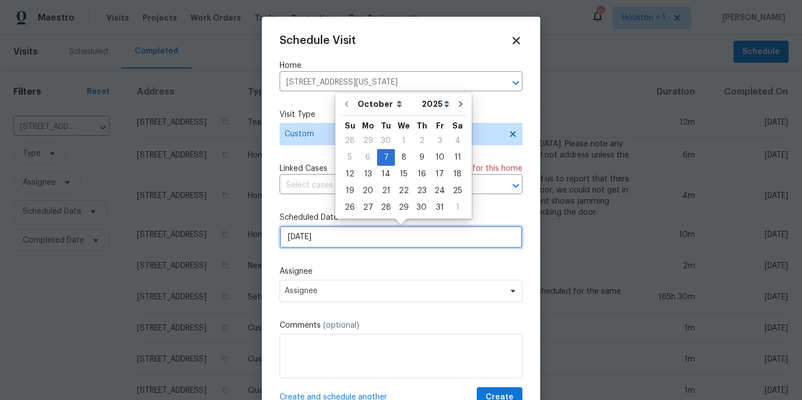
click at [345, 245] on input "10/7/2025" at bounding box center [401, 237] width 243 height 22
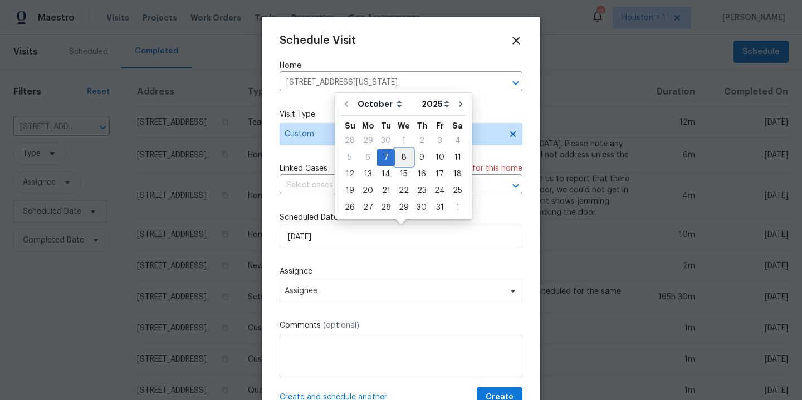
click at [400, 158] on div "8" at bounding box center [404, 158] width 18 height 16
type input "[DATE]"
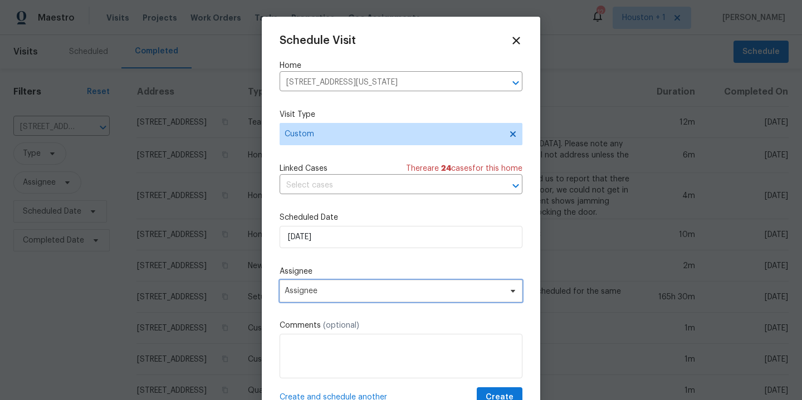
click at [346, 301] on span "Assignee" at bounding box center [401, 291] width 243 height 22
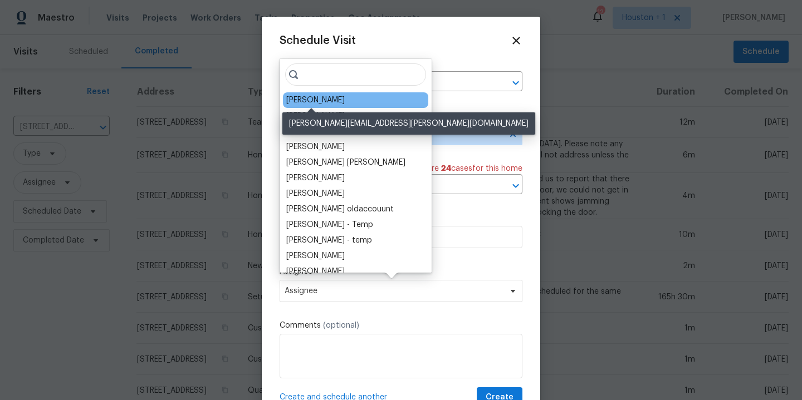
click at [316, 96] on div "[PERSON_NAME]" at bounding box center [315, 100] width 58 height 11
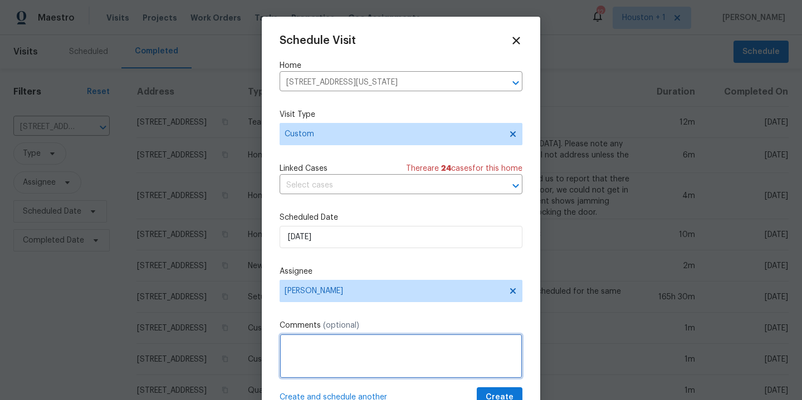
click at [340, 351] on textarea at bounding box center [401, 356] width 243 height 45
type textarea "C"
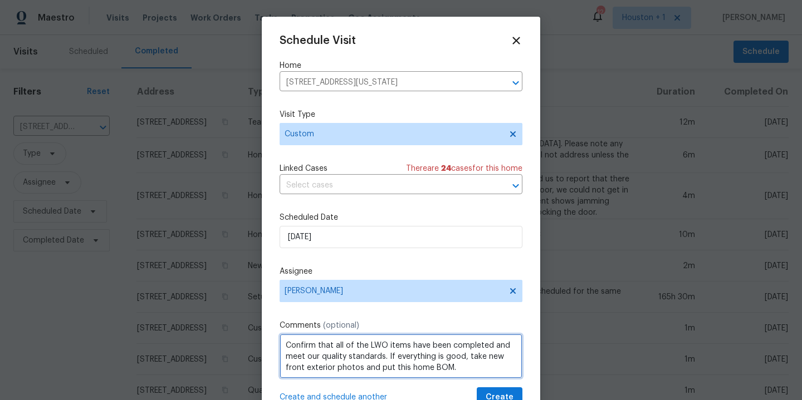
scroll to position [20, 0]
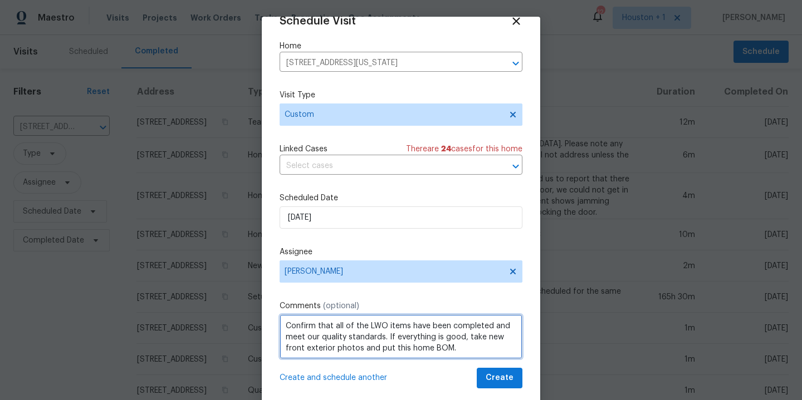
type textarea "Confirm that all of the LWO items have been completed and meet our quality stan…"
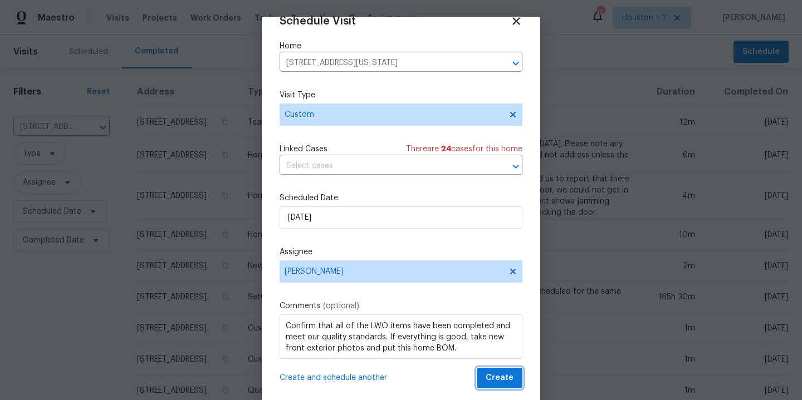
click at [494, 381] on span "Create" at bounding box center [500, 378] width 28 height 14
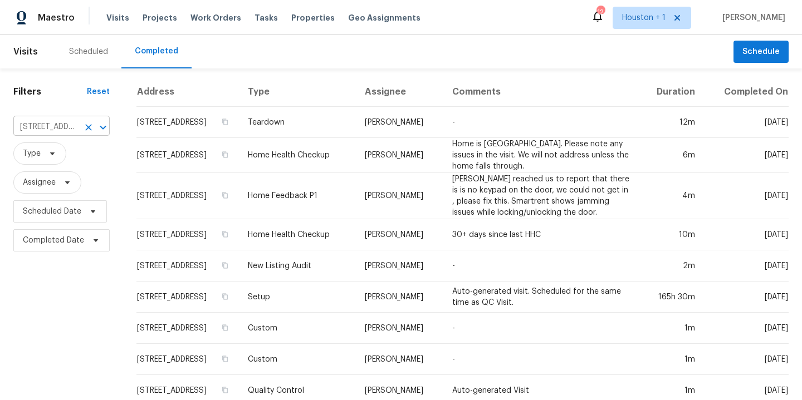
click at [65, 122] on input "[STREET_ADDRESS]" at bounding box center [45, 127] width 65 height 17
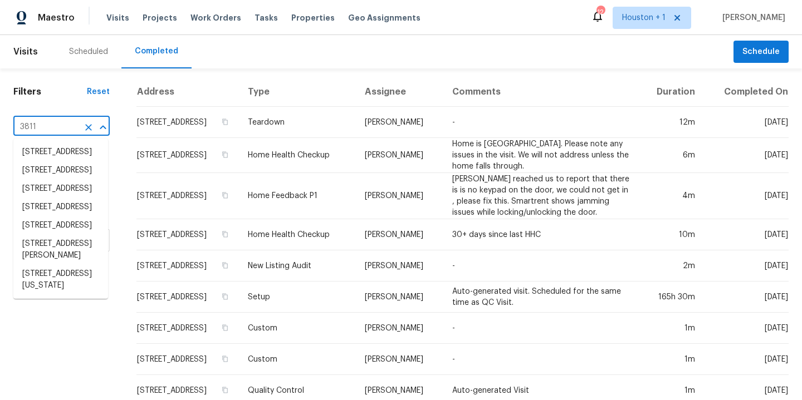
type input "3811 w"
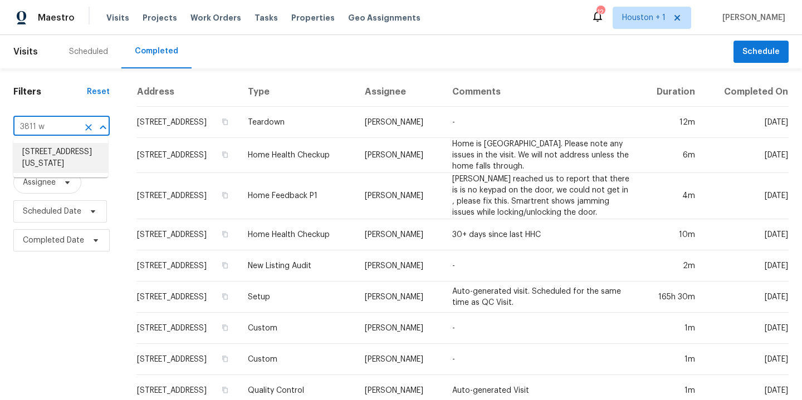
click at [57, 165] on li "[STREET_ADDRESS][US_STATE]" at bounding box center [60, 158] width 95 height 30
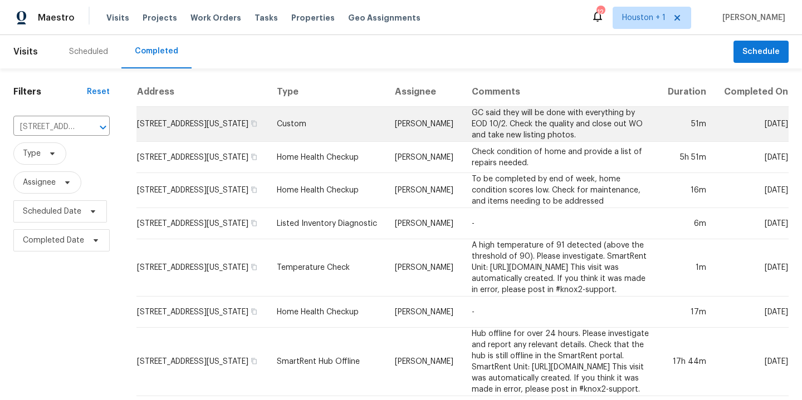
click at [554, 130] on td "GC said they will be done with everything by EOD 10/2. Check the quality and cl…" at bounding box center [560, 124] width 195 height 35
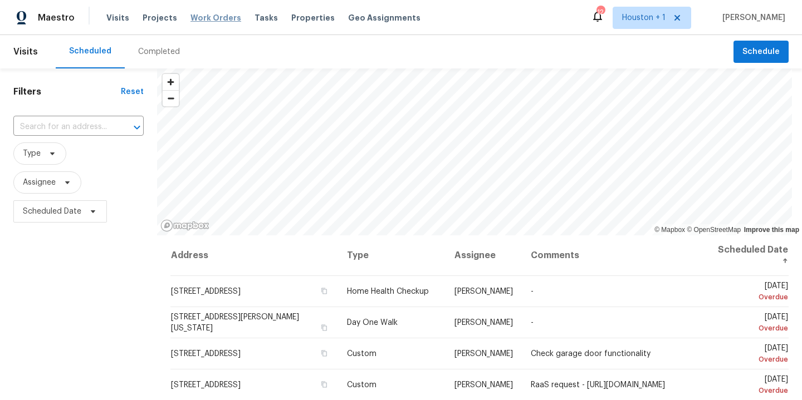
click at [216, 14] on span "Work Orders" at bounding box center [215, 17] width 51 height 11
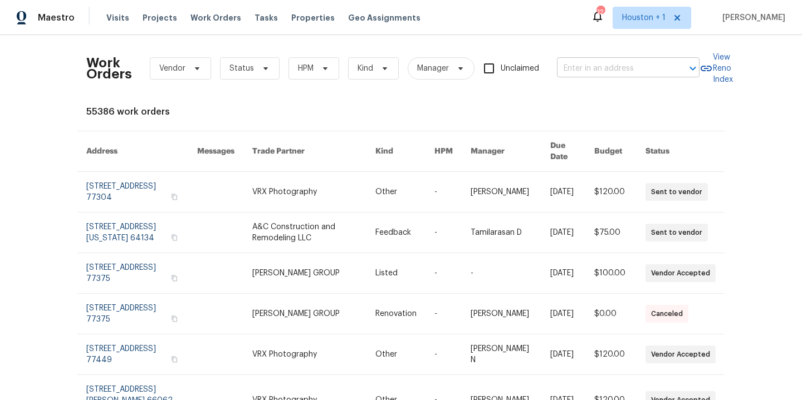
click at [617, 67] on input "text" at bounding box center [612, 68] width 111 height 17
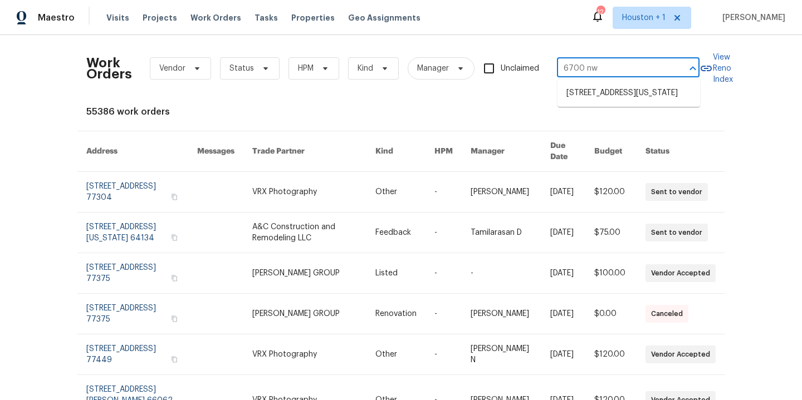
type input "6700 NW 50th St, Kansas City, MO 64151"
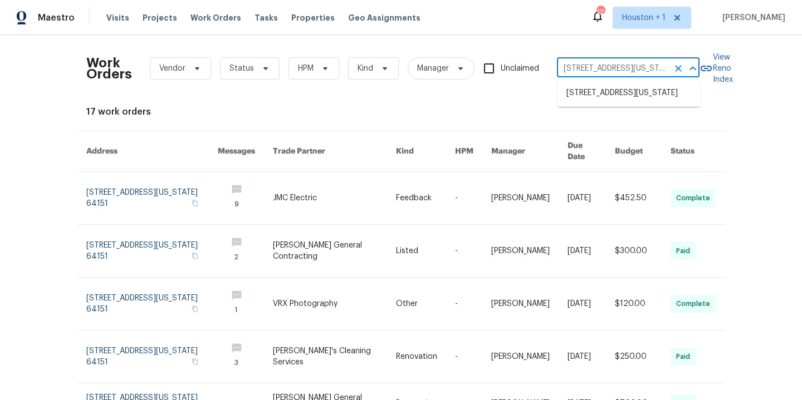
click at [601, 75] on input "6700 NW 50th St, Kansas City, MO 64151" at bounding box center [612, 68] width 111 height 17
type input "13201 e"
click at [628, 102] on li "[STREET_ADDRESS][US_STATE]" at bounding box center [628, 93] width 143 height 18
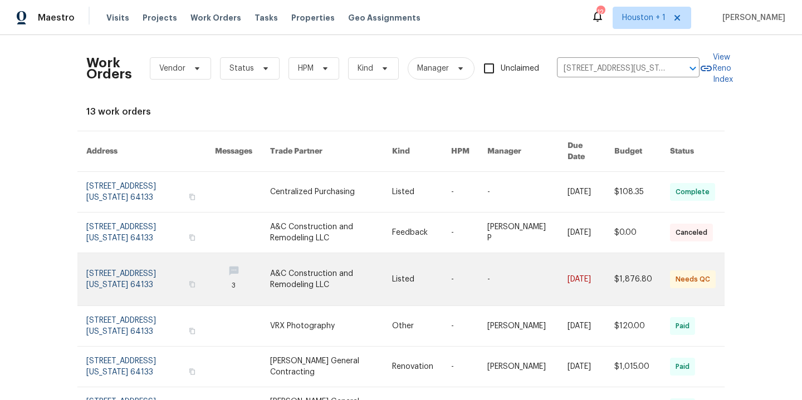
click at [326, 270] on link at bounding box center [331, 279] width 122 height 52
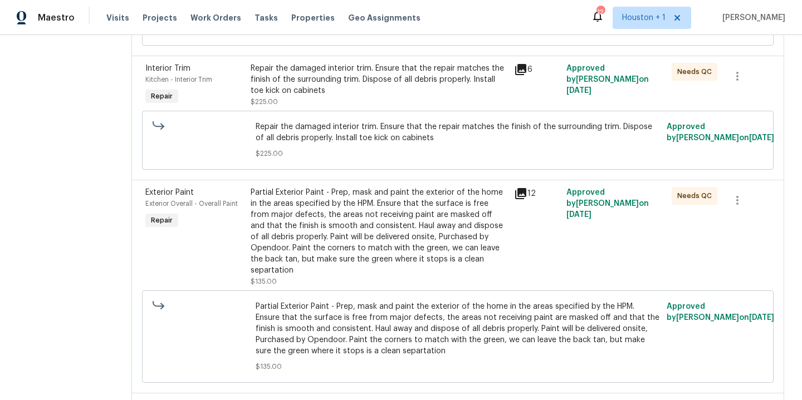
scroll to position [319, 0]
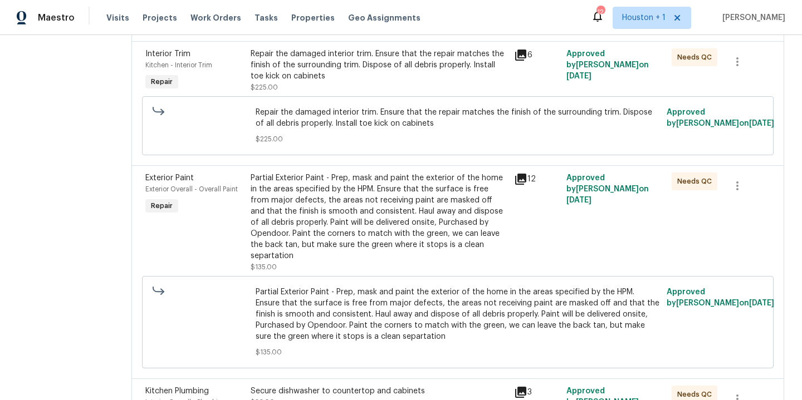
click at [332, 240] on div "Partial Exterior Paint - Prep, mask and paint the exterior of the home in the a…" at bounding box center [379, 217] width 257 height 89
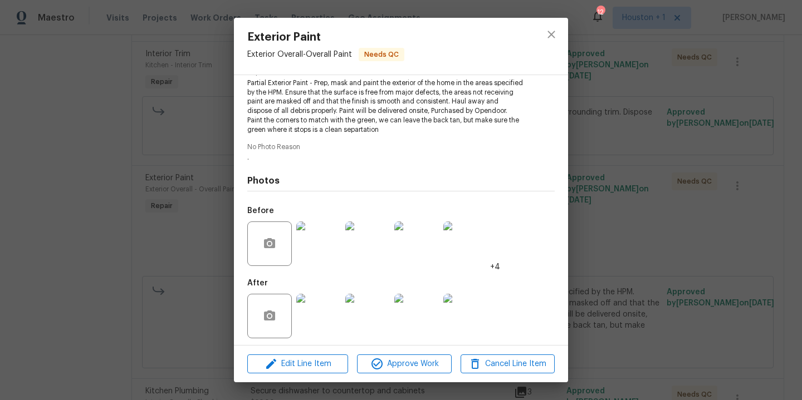
scroll to position [131, 0]
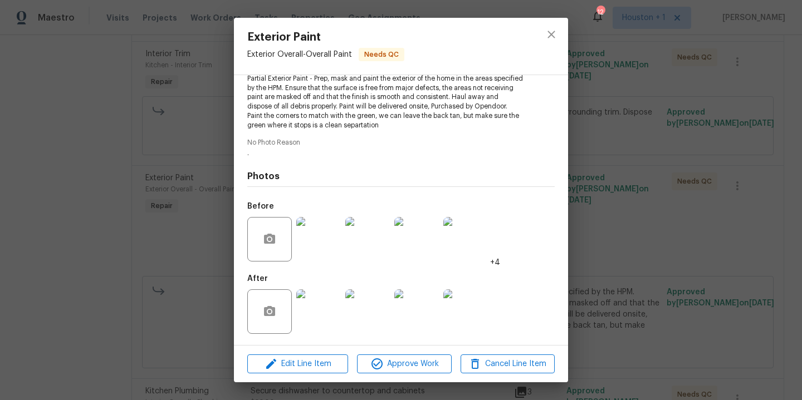
click at [312, 311] on img at bounding box center [318, 312] width 45 height 45
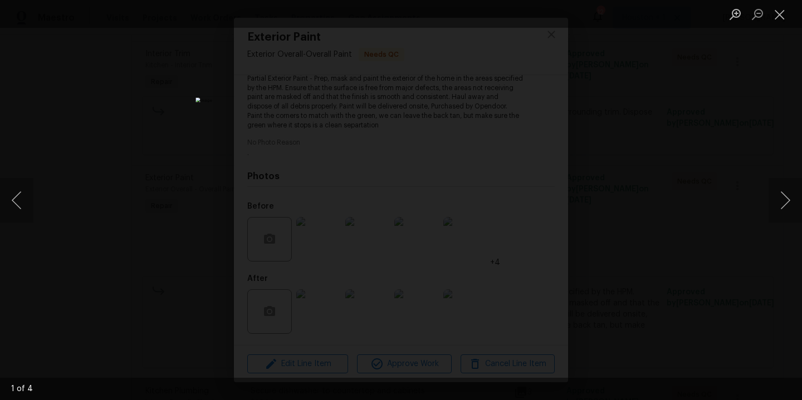
click at [673, 198] on div "Lightbox" at bounding box center [401, 200] width 802 height 400
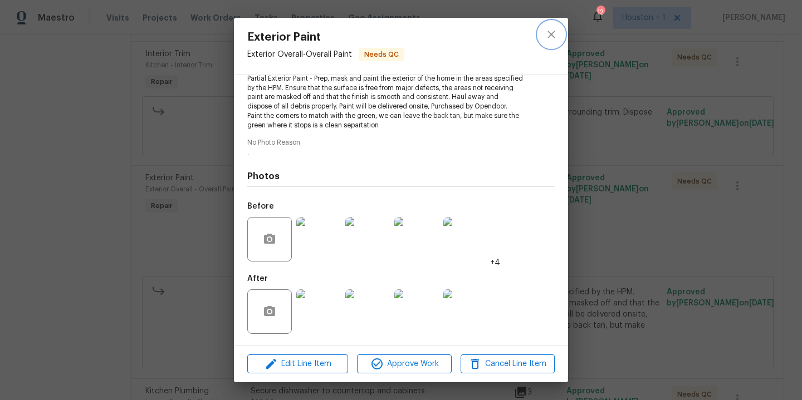
click at [552, 36] on icon "close" at bounding box center [550, 34] width 7 height 7
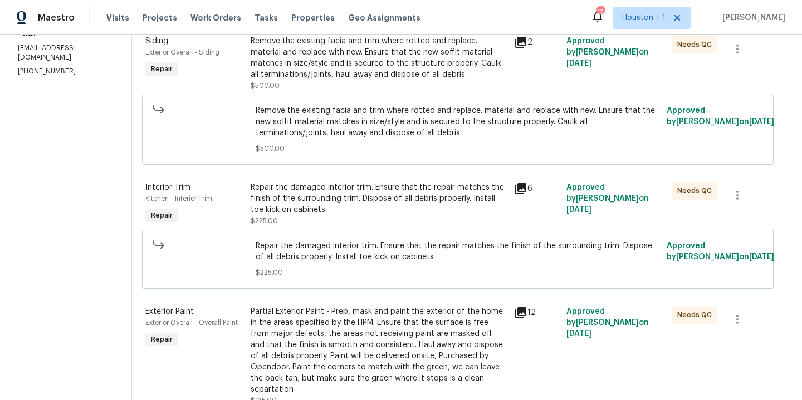
scroll to position [0, 0]
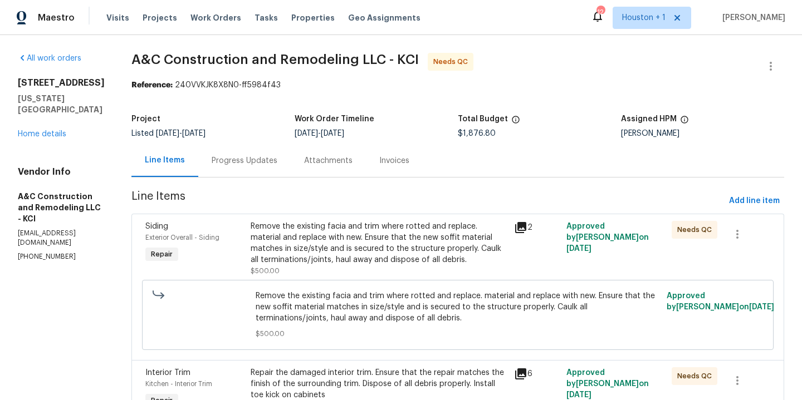
click at [215, 17] on span "Work Orders" at bounding box center [215, 17] width 51 height 11
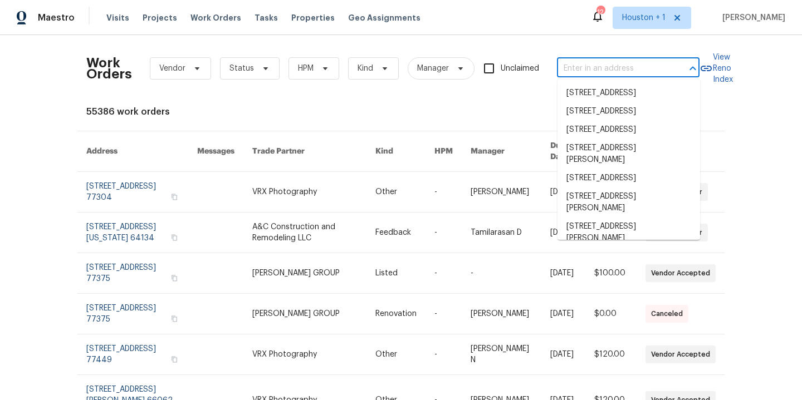
click at [615, 68] on input "text" at bounding box center [612, 68] width 111 height 17
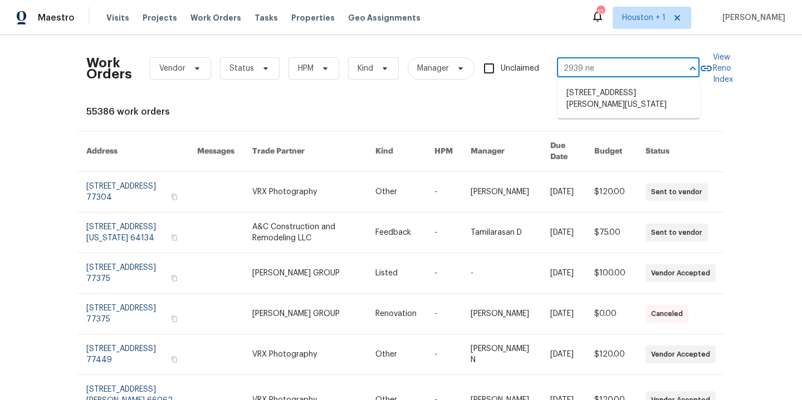
type input "2939 NE Jewett St, Kansas City, MO 64117"
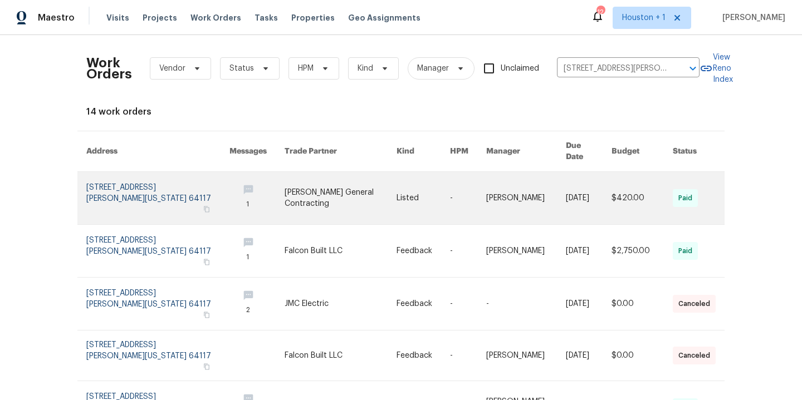
click at [331, 183] on link at bounding box center [341, 198] width 112 height 52
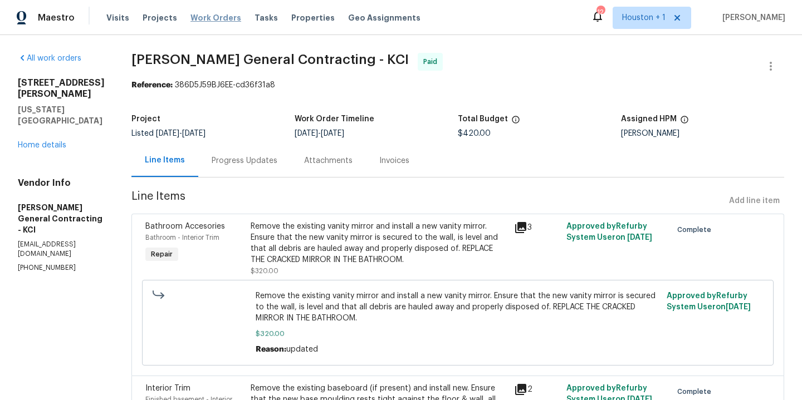
click at [194, 21] on span "Work Orders" at bounding box center [215, 17] width 51 height 11
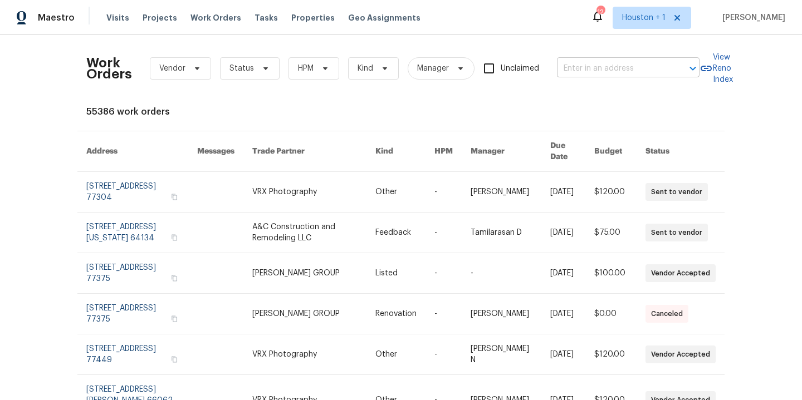
click at [597, 66] on input "text" at bounding box center [612, 68] width 111 height 17
type input "11309"
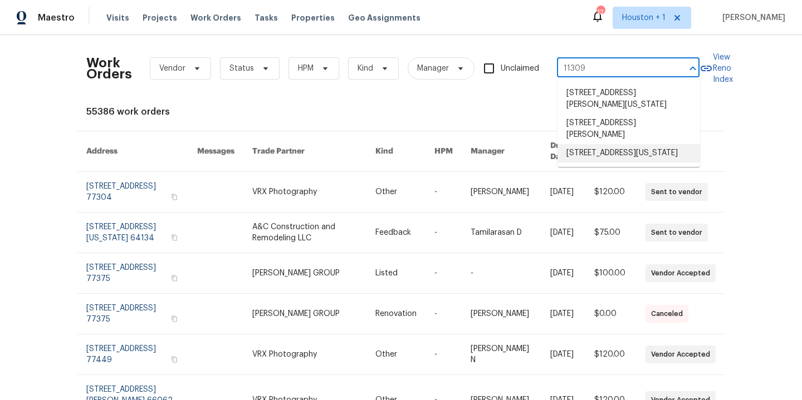
click at [596, 151] on li "11309 E 49th St, Kansas City, MO 64133" at bounding box center [628, 153] width 143 height 18
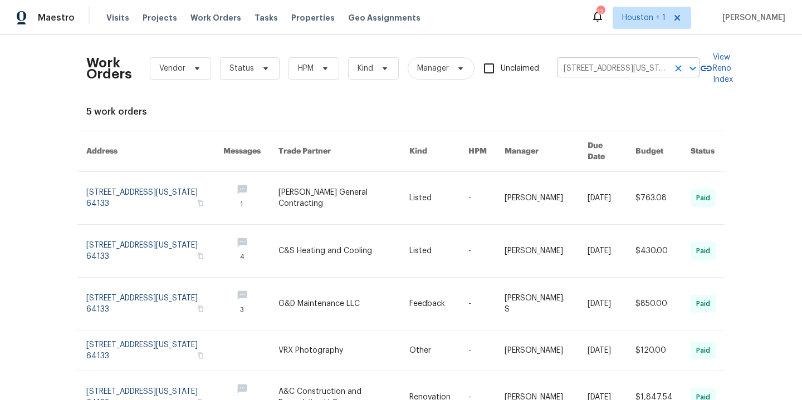
click at [611, 75] on input "11309 E 49th St, Kansas City, MO 64133" at bounding box center [612, 68] width 111 height 17
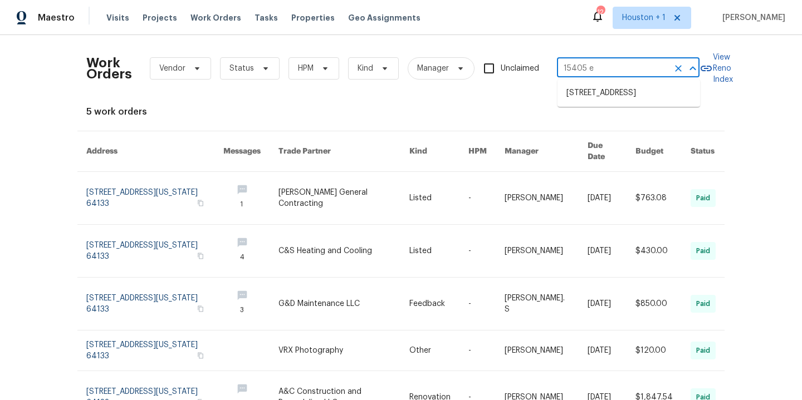
type input "15405 E 40th St S, Independence, MO 64055"
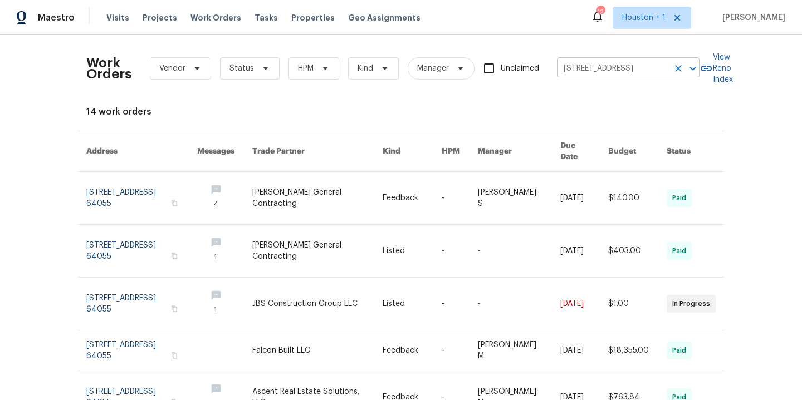
click at [649, 65] on input "15405 E 40th St S, Independence, MO 64055" at bounding box center [612, 68] width 111 height 17
type input "3811 wyan"
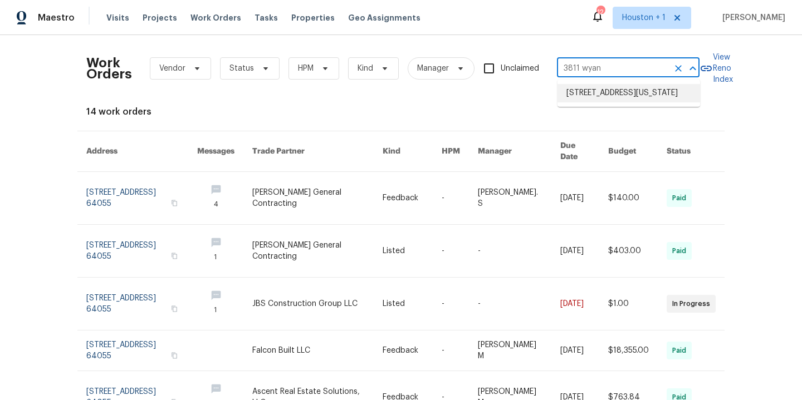
click at [657, 96] on li "3811 Wyandotte Ave, Kansas City, KS 66106" at bounding box center [628, 93] width 143 height 18
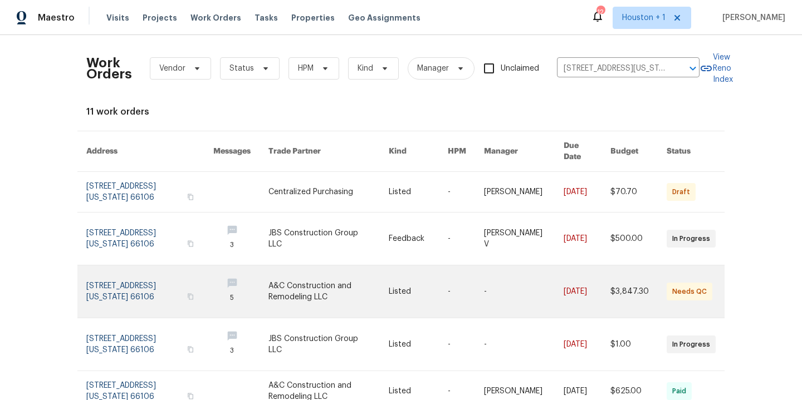
click at [331, 285] on link at bounding box center [328, 292] width 120 height 52
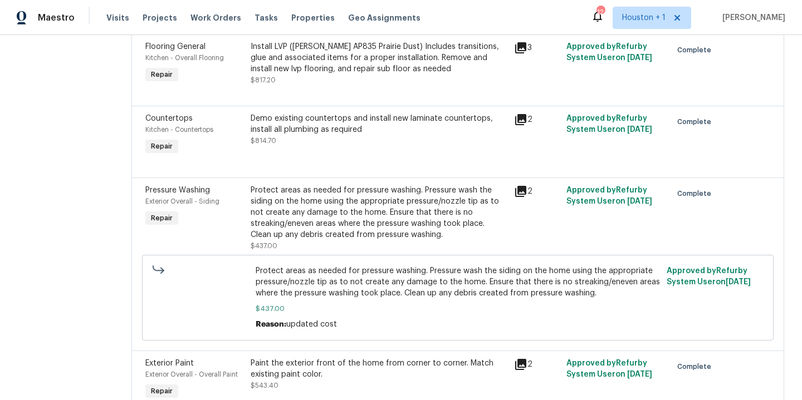
scroll to position [420, 0]
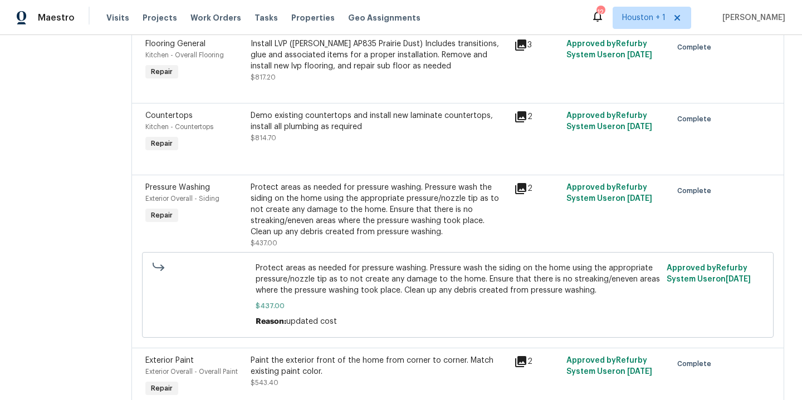
click at [337, 219] on div "Protect areas as needed for pressure washing. Pressure wash the siding on the h…" at bounding box center [379, 210] width 257 height 56
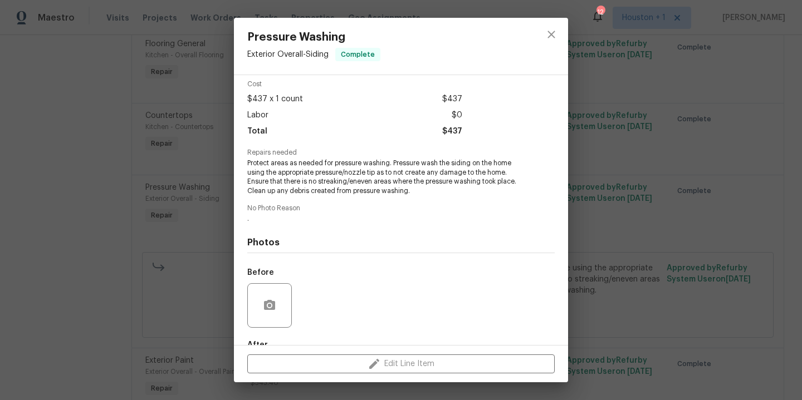
scroll to position [112, 0]
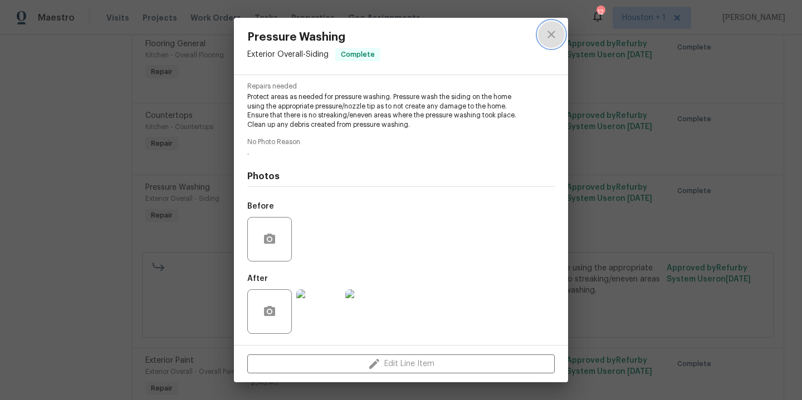
click at [547, 32] on icon "close" at bounding box center [551, 34] width 13 height 13
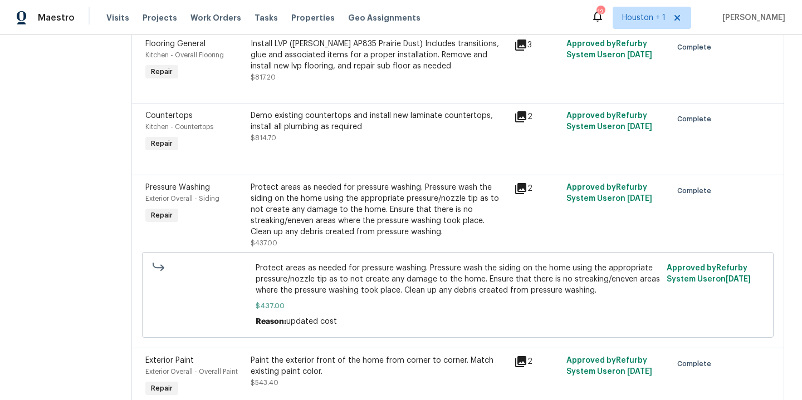
scroll to position [0, 0]
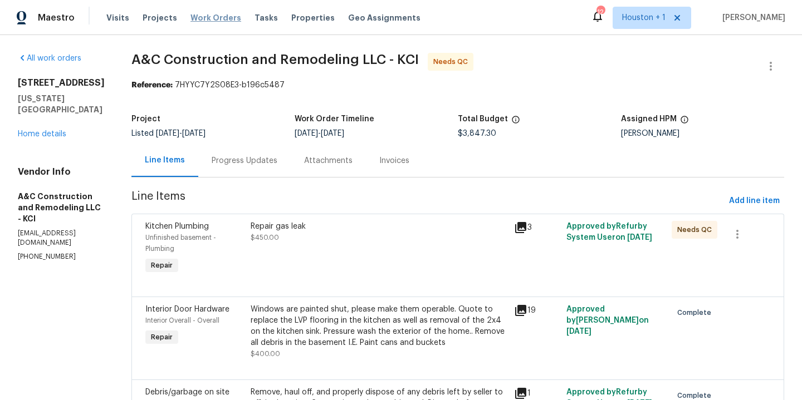
click at [212, 20] on span "Work Orders" at bounding box center [215, 17] width 51 height 11
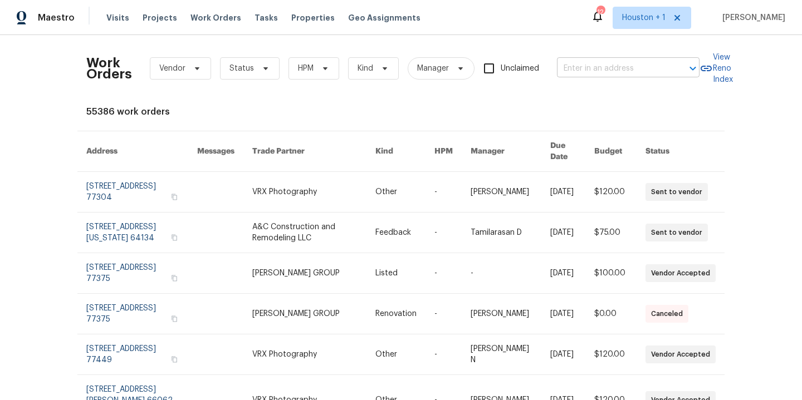
click at [595, 70] on input "text" at bounding box center [612, 68] width 111 height 17
type input "2157 e"
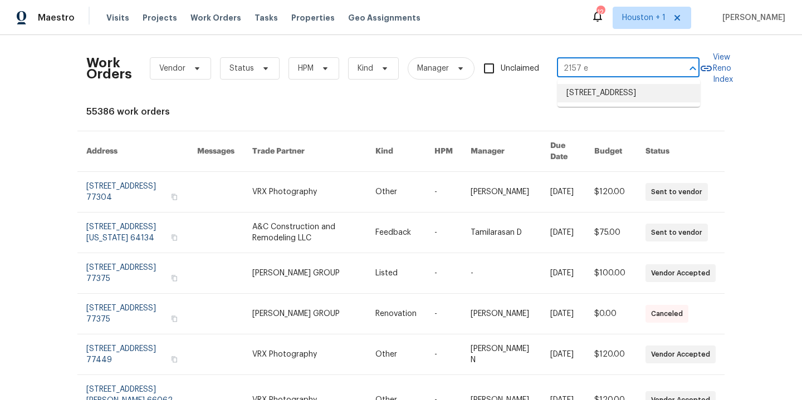
click at [620, 104] on ul "2157 E 154th St, Olathe, KS 66062" at bounding box center [628, 93] width 143 height 27
click at [614, 94] on li "2157 E 154th St, Olathe, KS 66062" at bounding box center [628, 93] width 143 height 18
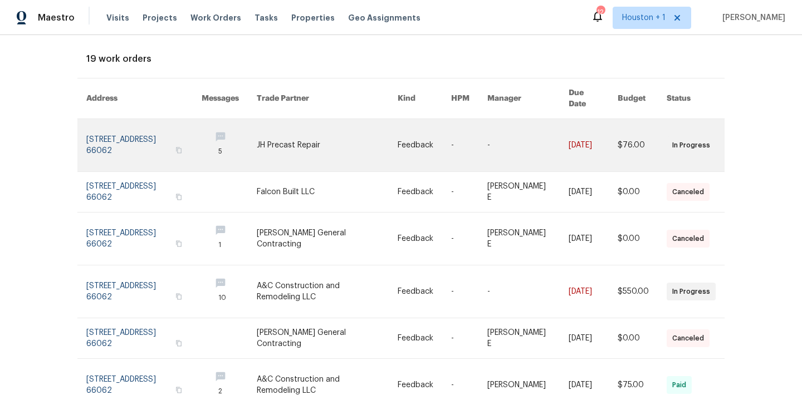
scroll to position [58, 0]
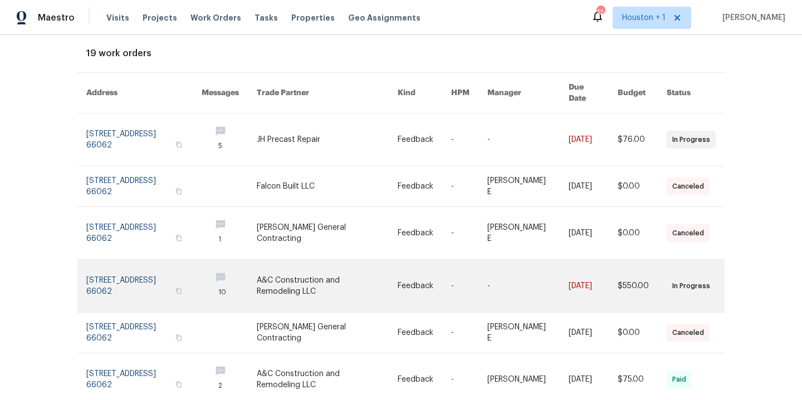
click at [302, 268] on link at bounding box center [327, 286] width 141 height 52
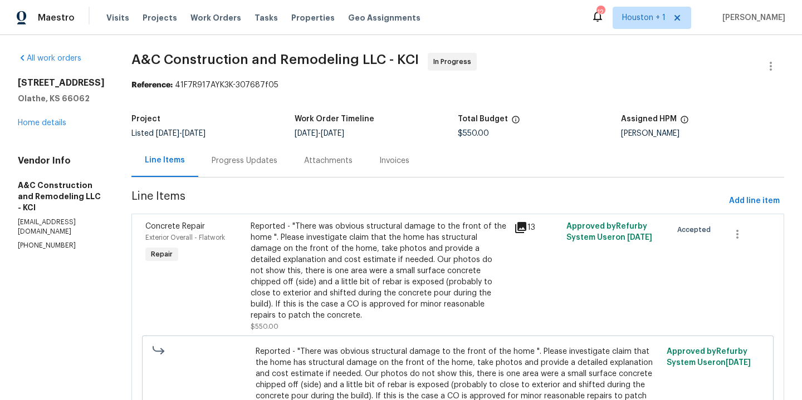
click at [256, 158] on div "Progress Updates" at bounding box center [245, 160] width 66 height 11
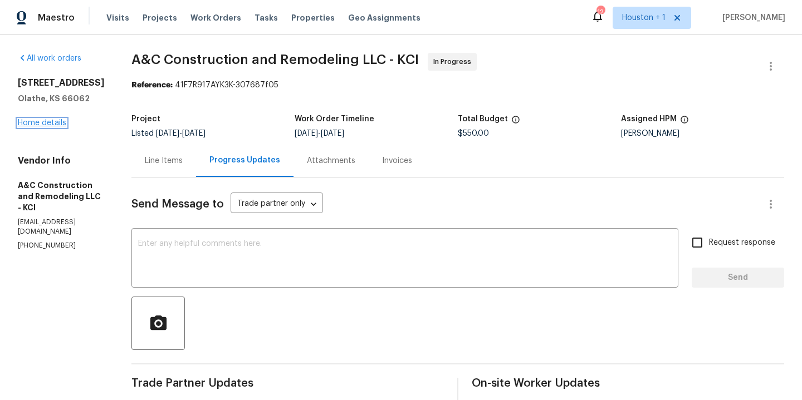
click at [47, 122] on link "Home details" at bounding box center [42, 123] width 48 height 8
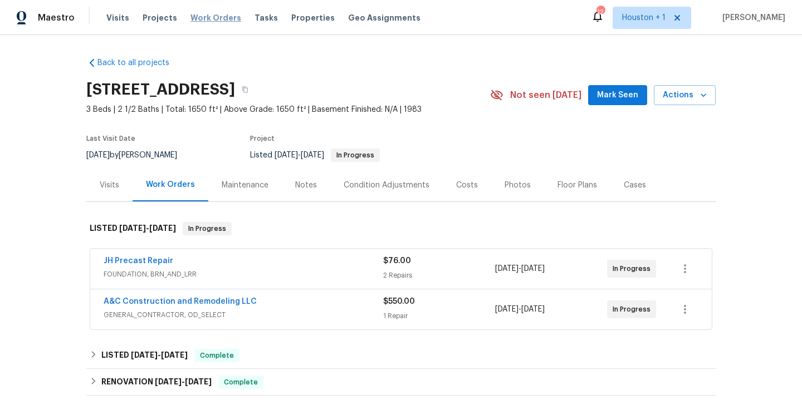
click at [198, 13] on span "Work Orders" at bounding box center [215, 17] width 51 height 11
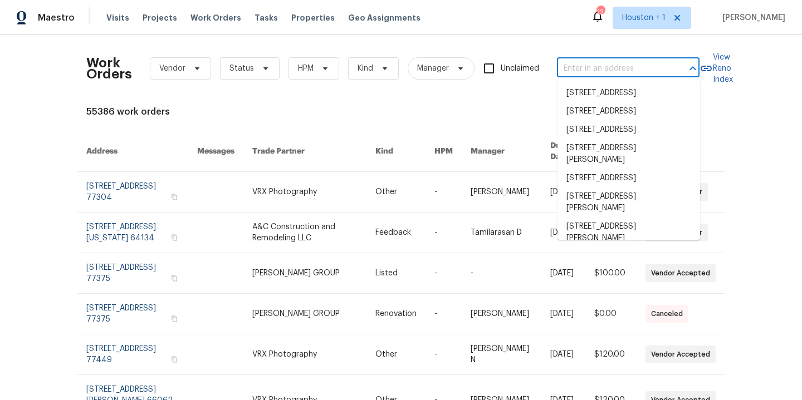
click at [620, 70] on input "text" at bounding box center [612, 68] width 111 height 17
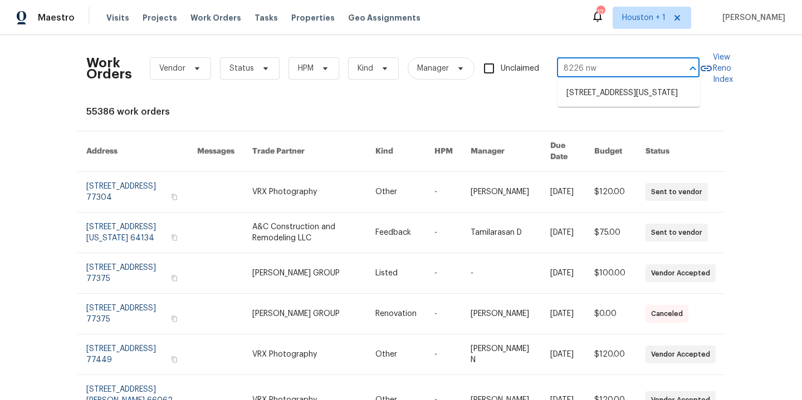
type input "8226 NW 82nd Ct, Kansas City, MO 64152"
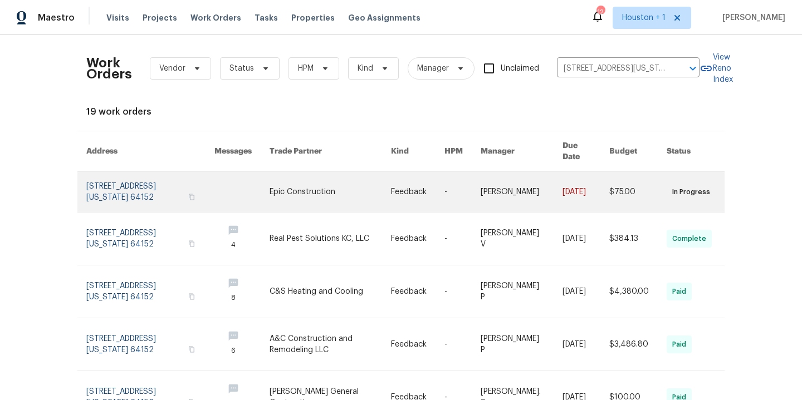
click at [318, 173] on link at bounding box center [329, 192] width 121 height 40
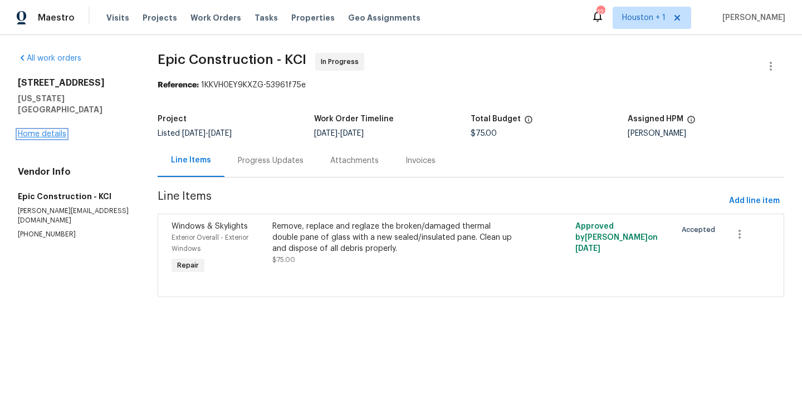
click at [50, 130] on link "Home details" at bounding box center [42, 134] width 48 height 8
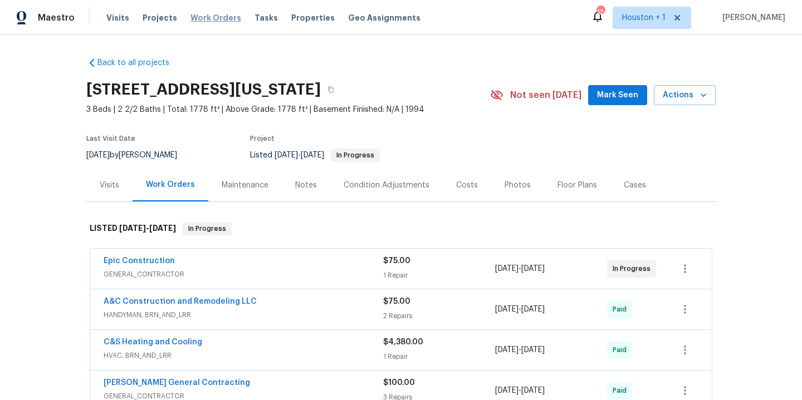
click at [190, 21] on span "Work Orders" at bounding box center [215, 17] width 51 height 11
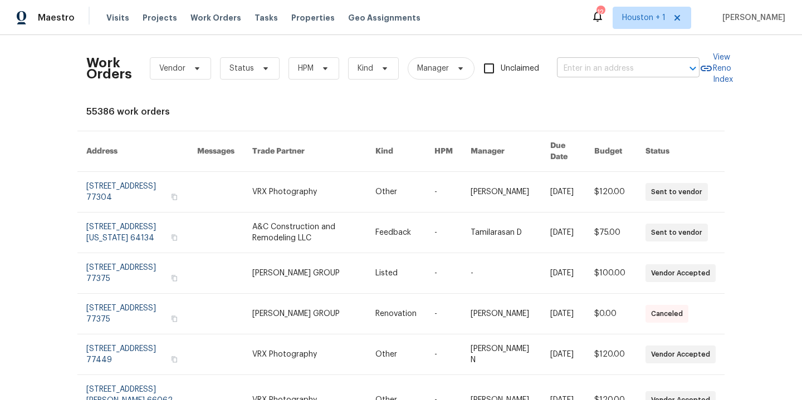
click at [588, 72] on input "text" at bounding box center [612, 68] width 111 height 17
type input "2805 sh"
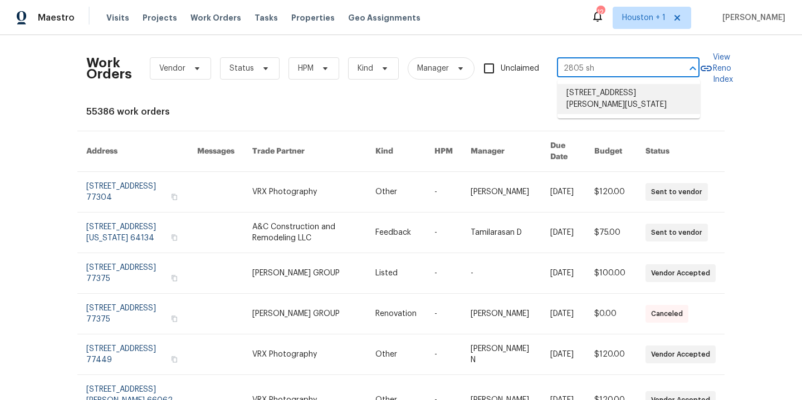
click at [615, 96] on li "2805 Shearer Rd, Kansas City, KS 66106" at bounding box center [628, 99] width 143 height 30
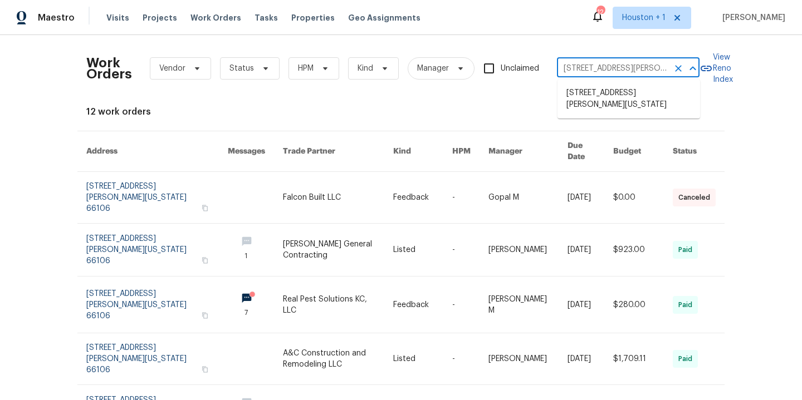
click at [592, 69] on input "2805 Shearer Rd, Kansas City, KS 66106" at bounding box center [612, 68] width 111 height 17
type input "17244"
click at [605, 101] on li "17244 Montgall Dr, Belton, MO 64012" at bounding box center [628, 99] width 143 height 30
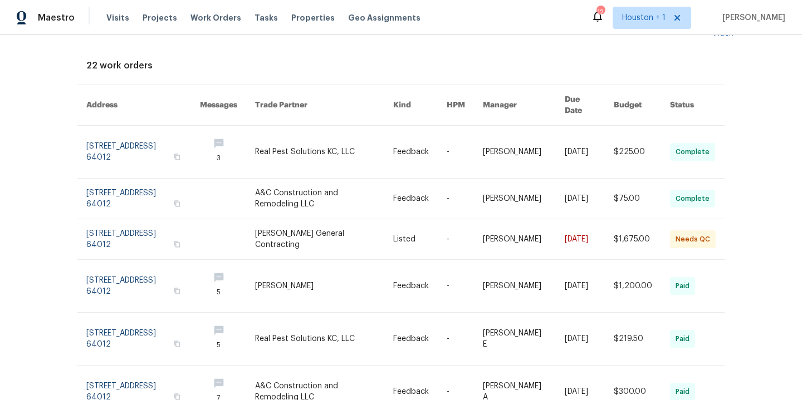
scroll to position [47, 0]
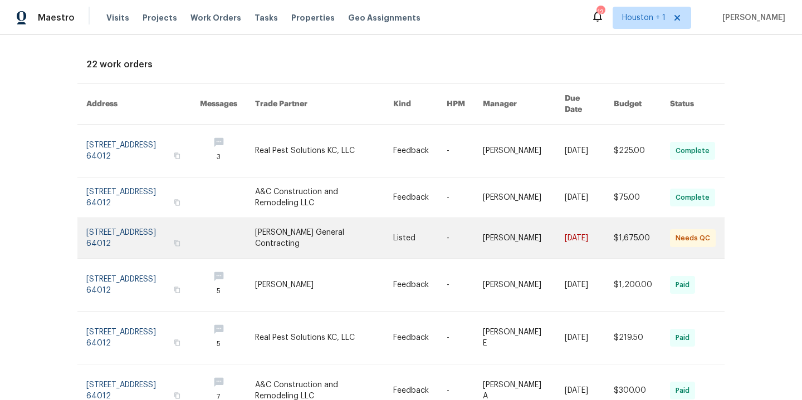
click at [335, 229] on link at bounding box center [324, 238] width 138 height 40
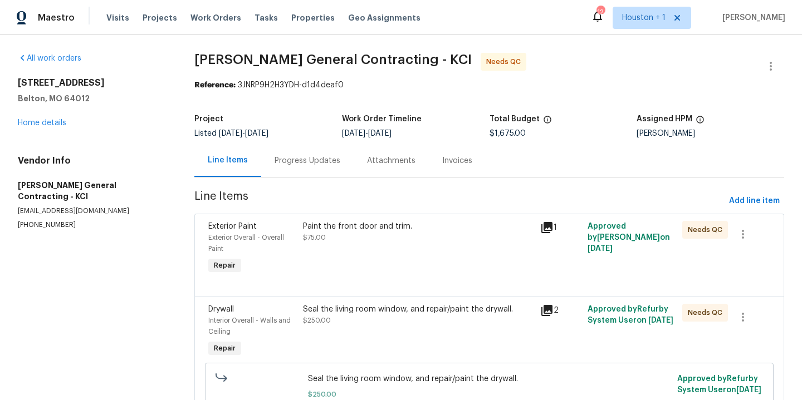
scroll to position [198, 0]
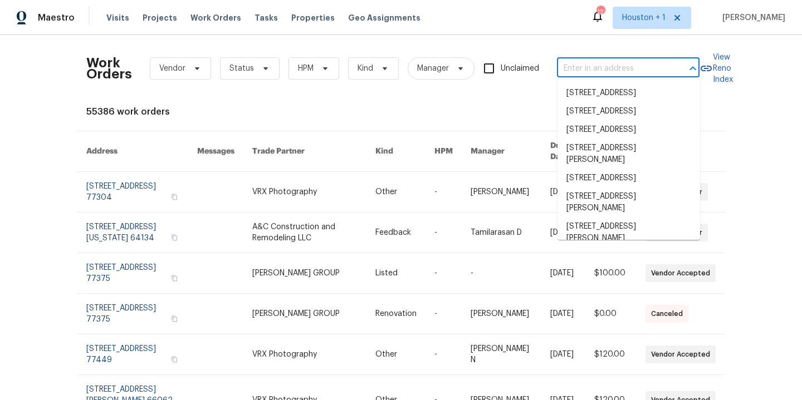
click at [637, 73] on input "text" at bounding box center [612, 68] width 111 height 17
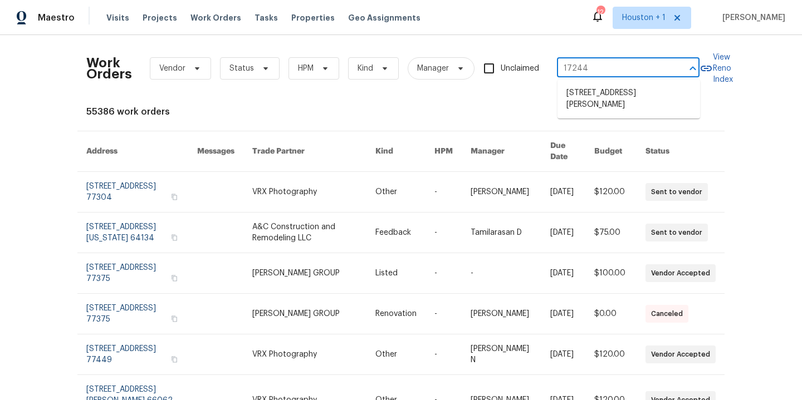
type input "17244 m"
click at [619, 105] on li "17244 Montgall Dr, Belton, MO 64012" at bounding box center [628, 99] width 143 height 30
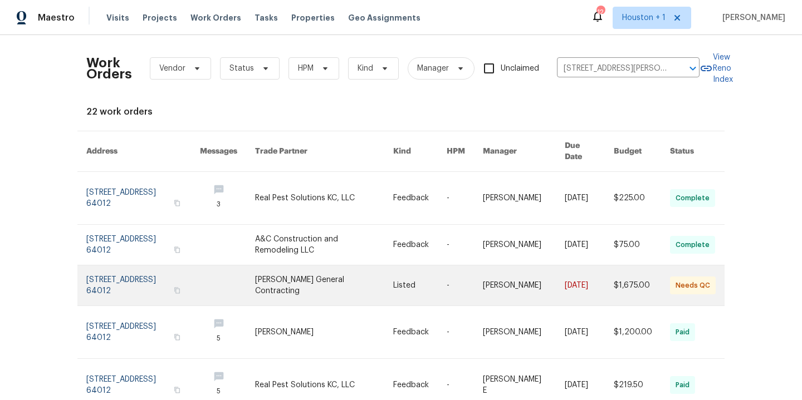
click at [310, 269] on link at bounding box center [324, 286] width 138 height 40
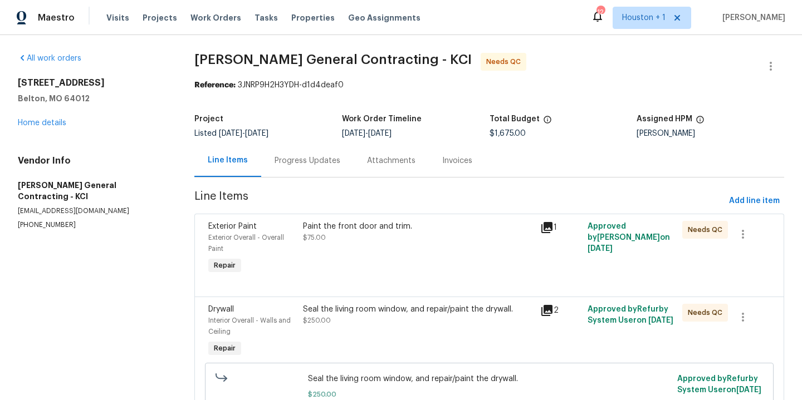
scroll to position [198, 0]
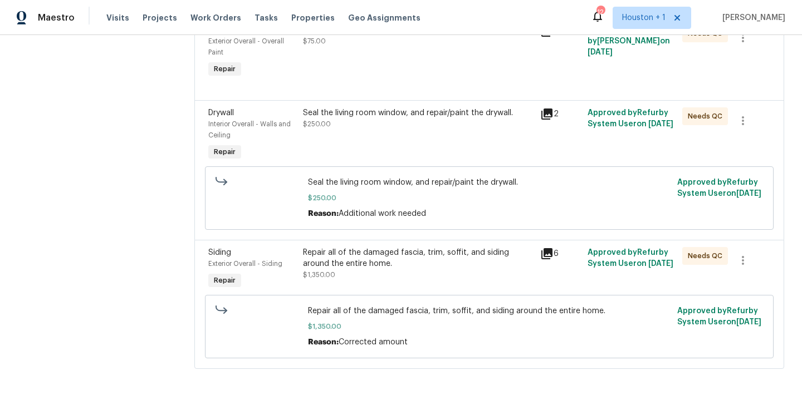
click at [389, 255] on div "Repair all of the damaged fascia, trim, soffit, and siding around the entire ho…" at bounding box center [418, 258] width 230 height 22
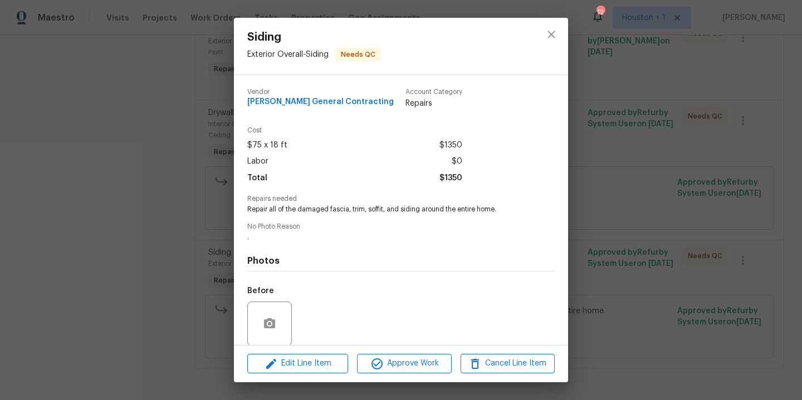
scroll to position [84, 0]
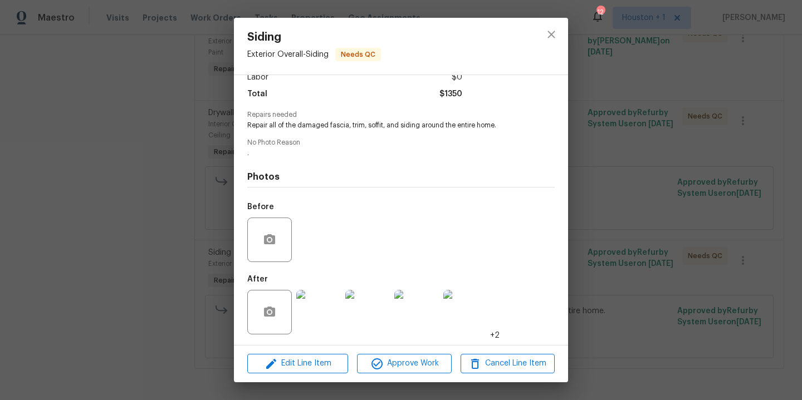
click at [322, 315] on img at bounding box center [318, 312] width 45 height 45
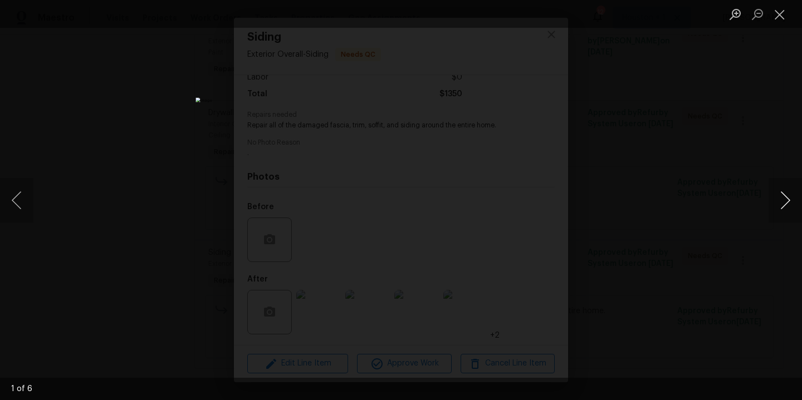
click at [784, 200] on button "Next image" at bounding box center [784, 200] width 33 height 45
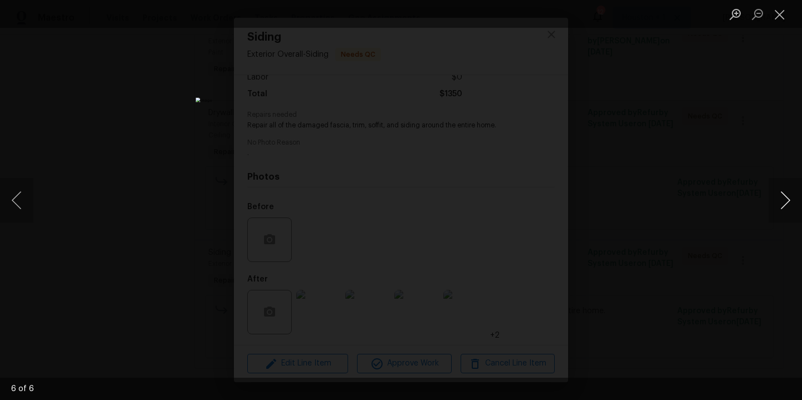
click at [784, 200] on button "Next image" at bounding box center [784, 200] width 33 height 45
click at [681, 177] on div "Lightbox" at bounding box center [401, 200] width 802 height 400
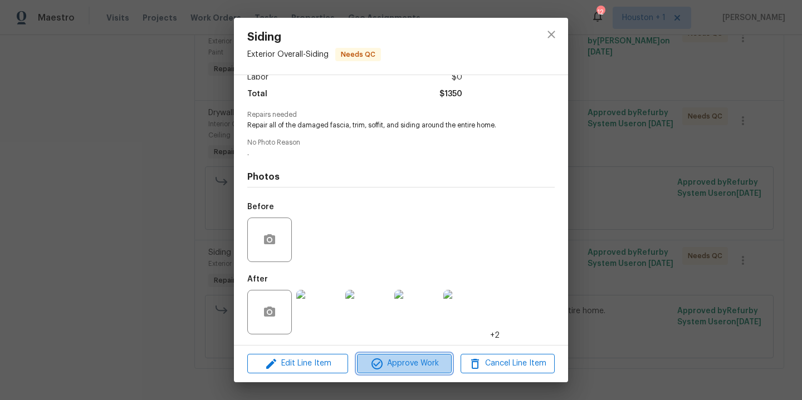
click at [395, 370] on span "Approve Work" at bounding box center [403, 364] width 87 height 14
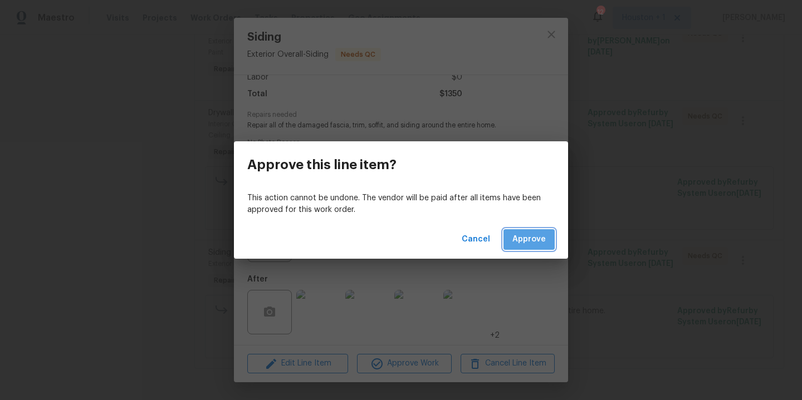
click at [532, 235] on span "Approve" at bounding box center [528, 240] width 33 height 14
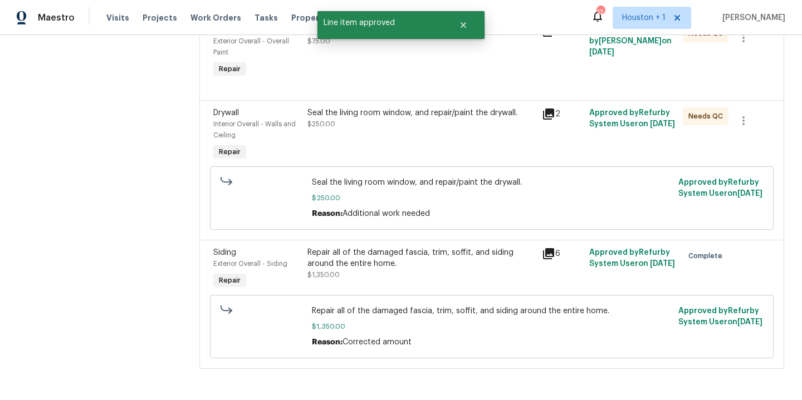
click at [409, 120] on div "Seal the living room window, and repair/paint the drywall. $250.00" at bounding box center [421, 118] width 228 height 22
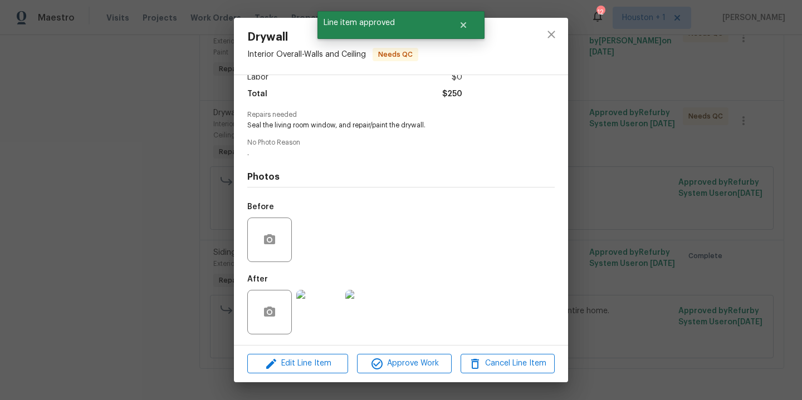
click at [317, 312] on img at bounding box center [318, 312] width 45 height 45
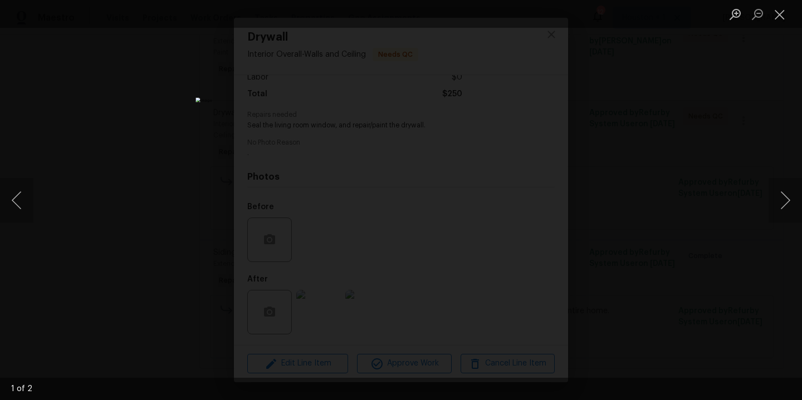
click at [753, 223] on div "Lightbox" at bounding box center [401, 200] width 802 height 400
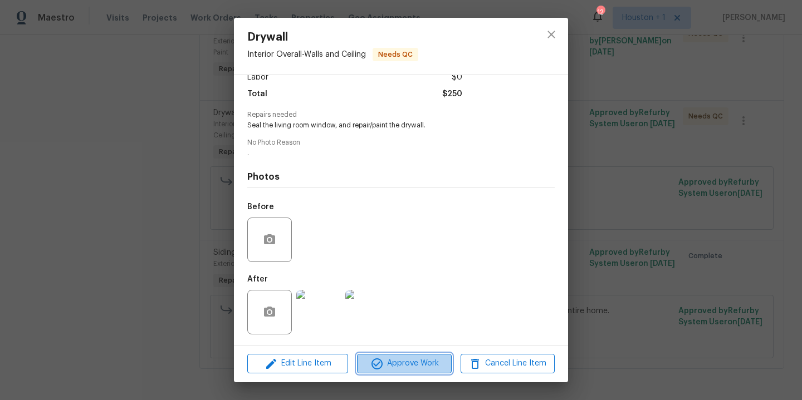
click at [419, 358] on span "Approve Work" at bounding box center [403, 364] width 87 height 14
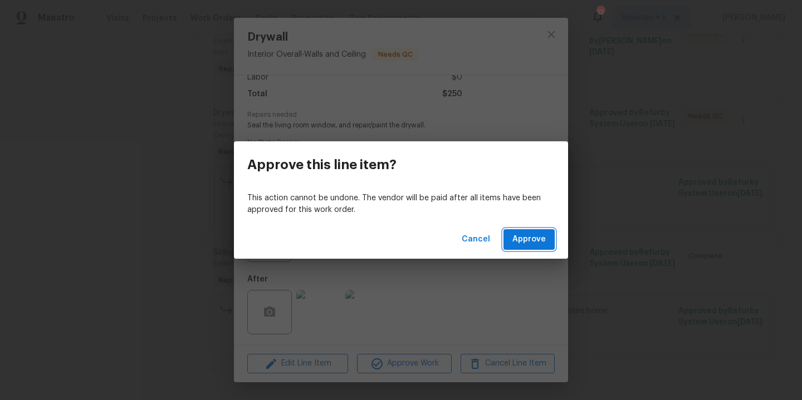
click at [518, 247] on button "Approve" at bounding box center [528, 239] width 51 height 21
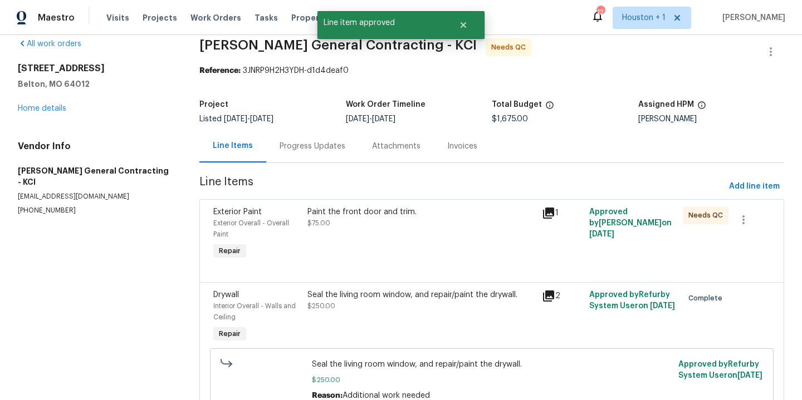
scroll to position [0, 0]
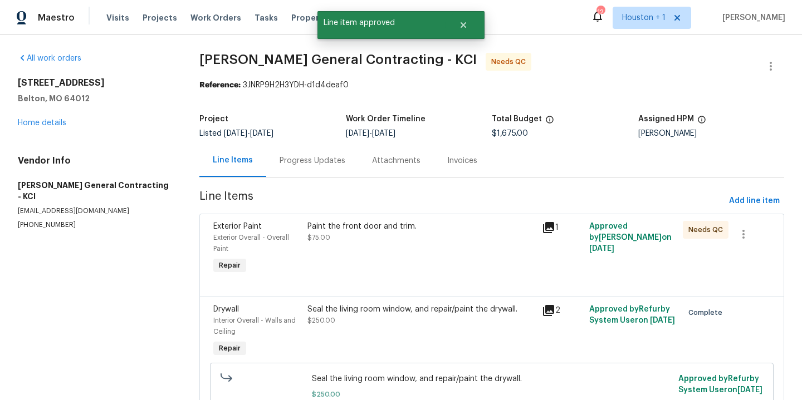
click at [299, 166] on div "Progress Updates" at bounding box center [312, 160] width 92 height 33
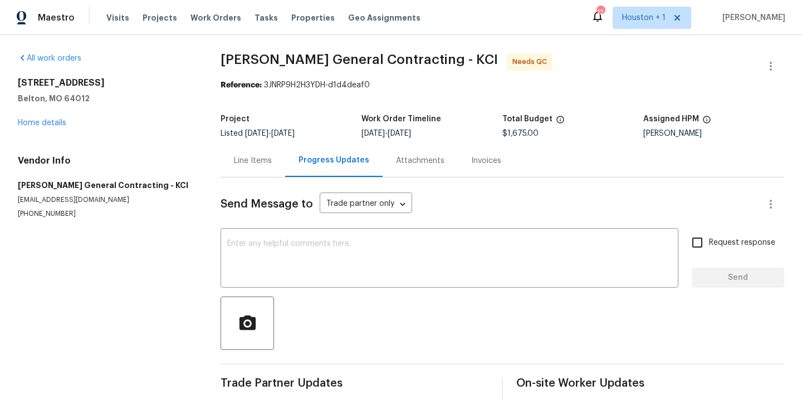
click at [252, 168] on div "Line Items" at bounding box center [252, 160] width 65 height 33
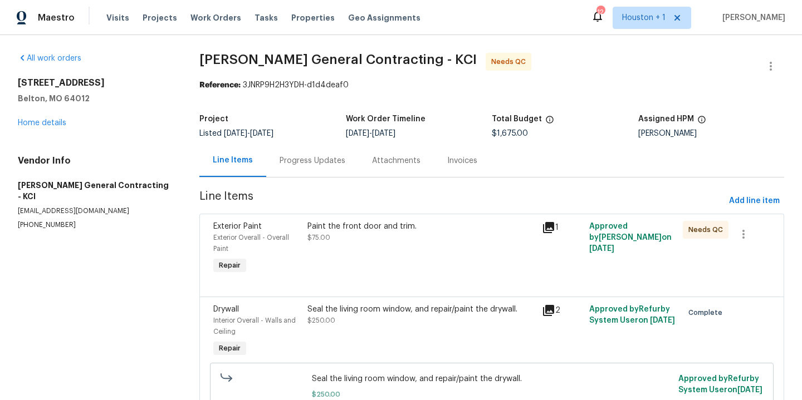
click at [351, 253] on div "Paint the front door and trim. $75.00" at bounding box center [421, 249] width 235 height 62
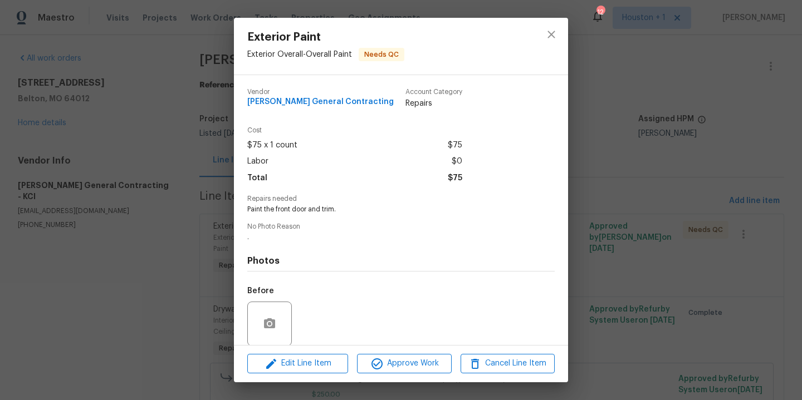
scroll to position [84, 0]
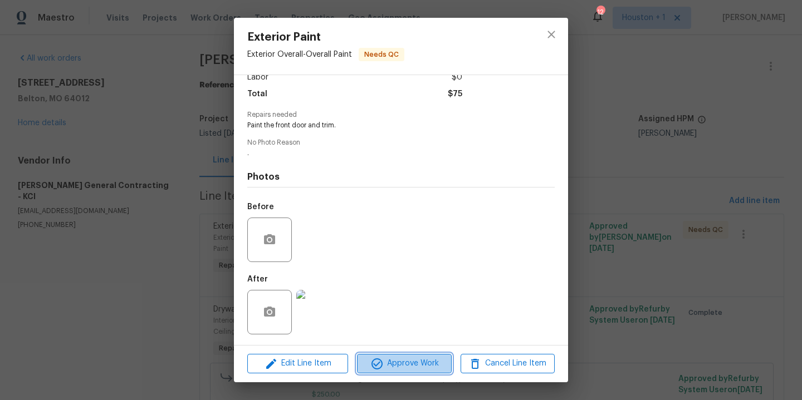
click at [403, 362] on span "Approve Work" at bounding box center [403, 364] width 87 height 14
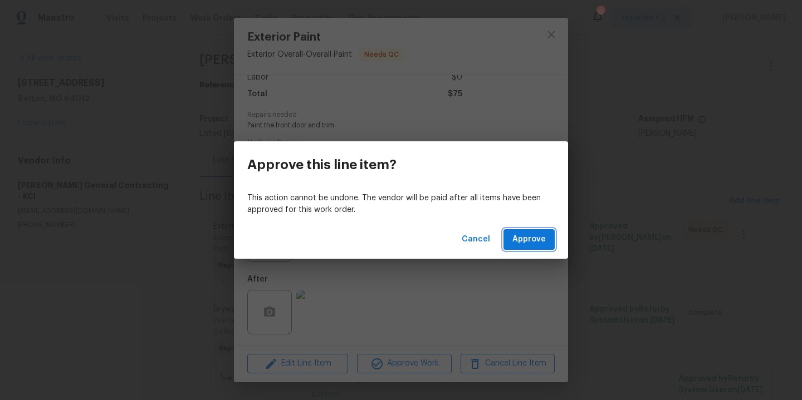
click at [527, 244] on span "Approve" at bounding box center [528, 240] width 33 height 14
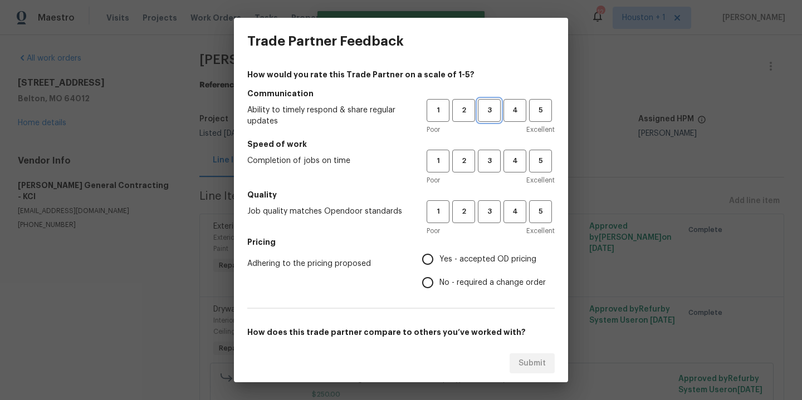
click at [488, 107] on span "3" at bounding box center [489, 110] width 21 height 13
click at [488, 156] on span "3" at bounding box center [489, 161] width 21 height 13
click at [487, 207] on span "3" at bounding box center [489, 211] width 21 height 13
click at [457, 255] on span "Yes - accepted OD pricing" at bounding box center [487, 260] width 97 height 12
click at [439, 255] on input "Yes - accepted OD pricing" at bounding box center [427, 259] width 23 height 23
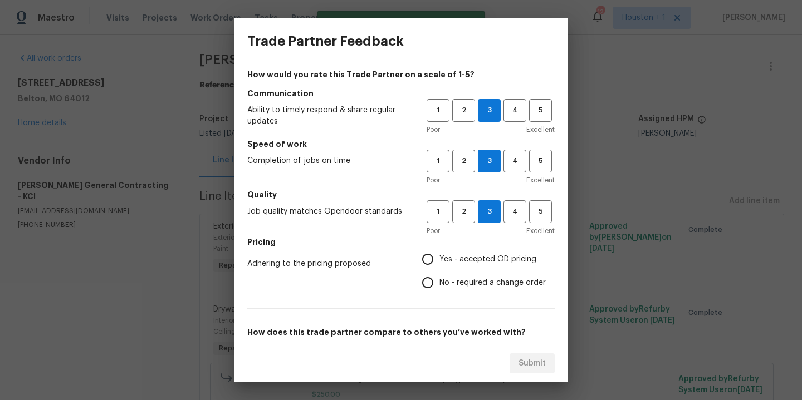
radio input "true"
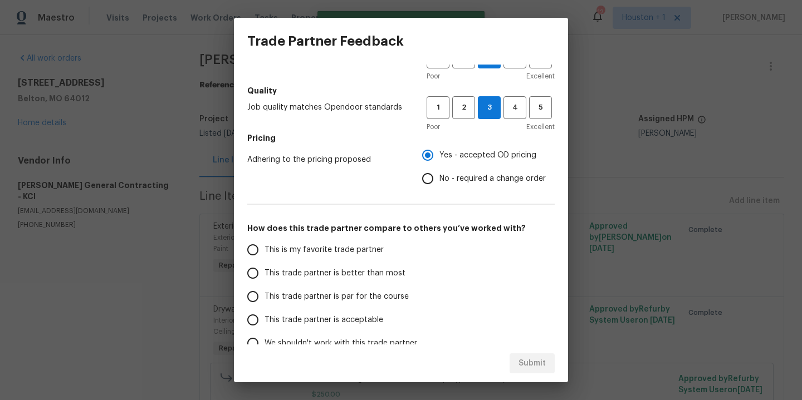
scroll to position [110, 0]
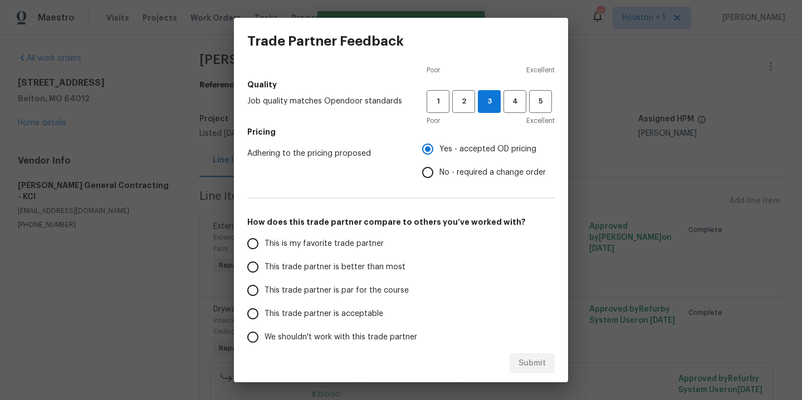
click at [346, 248] on span "This is my favorite trade partner" at bounding box center [323, 244] width 119 height 12
click at [264, 248] on input "This is my favorite trade partner" at bounding box center [252, 243] width 23 height 23
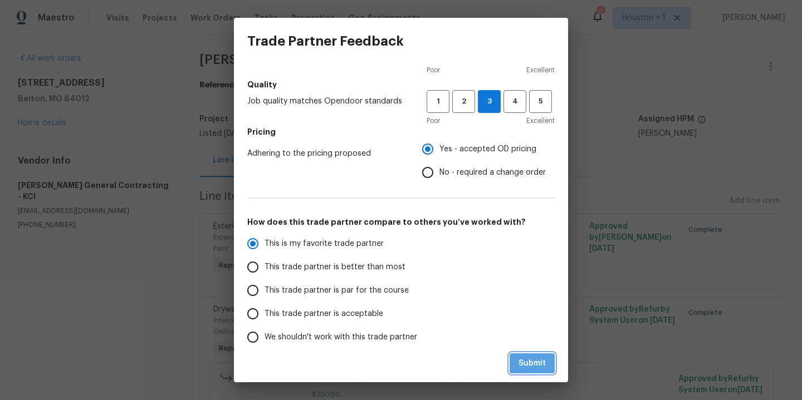
click at [533, 361] on span "Submit" at bounding box center [531, 364] width 27 height 14
radio input "true"
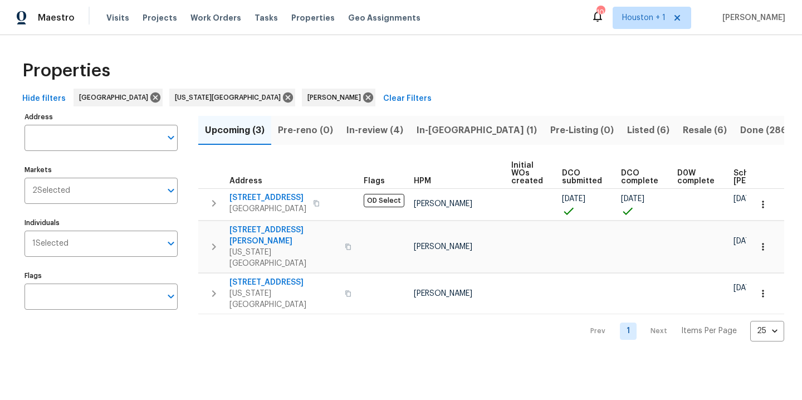
click at [627, 136] on span "Listed (6)" at bounding box center [648, 130] width 42 height 16
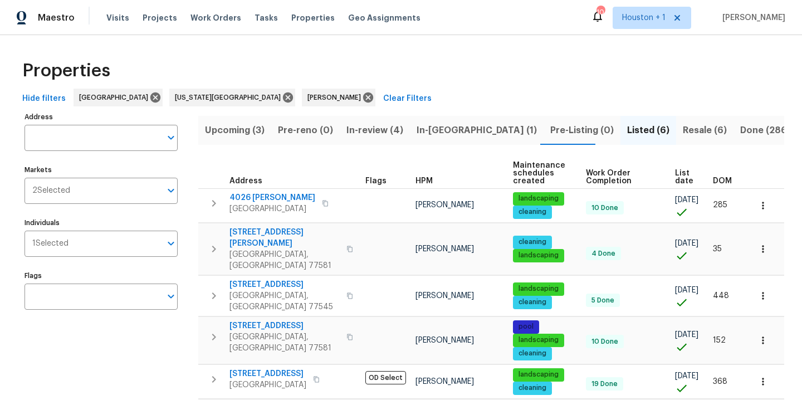
click at [435, 137] on span "In-reno (1)" at bounding box center [476, 130] width 120 height 16
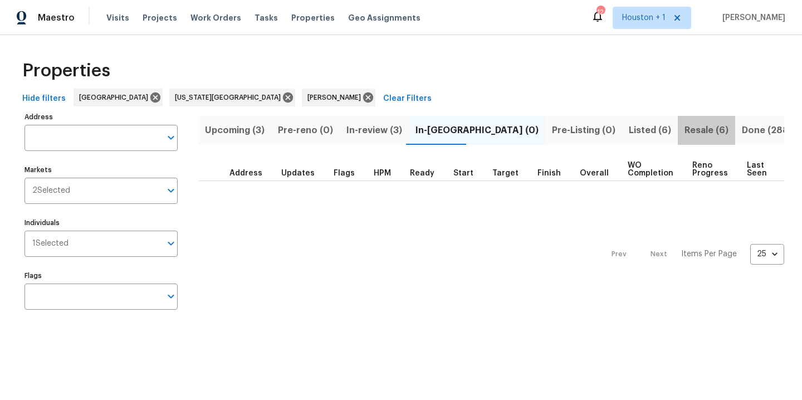
click at [684, 128] on span "Resale (6)" at bounding box center [706, 130] width 44 height 16
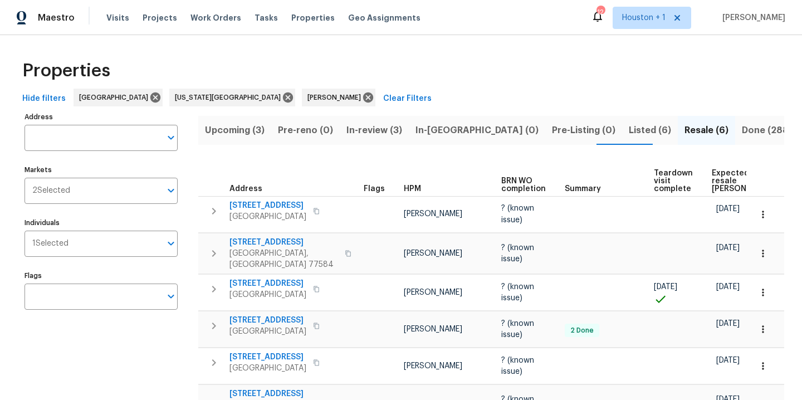
click at [629, 136] on span "Listed (6)" at bounding box center [650, 130] width 42 height 16
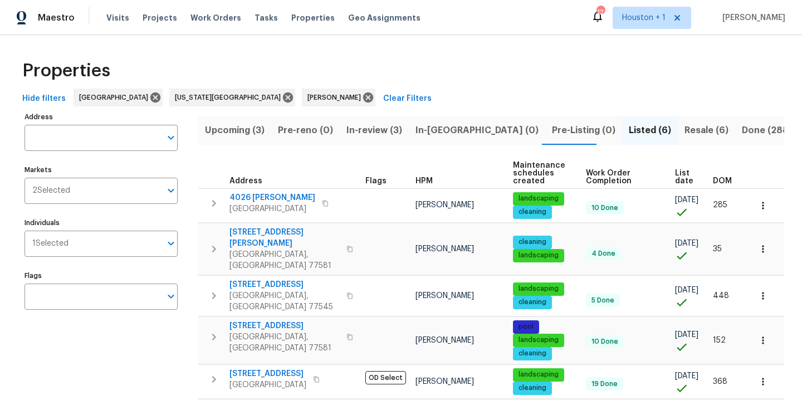
click at [257, 56] on div "Properties" at bounding box center [401, 71] width 766 height 36
click at [349, 30] on div "Maestro Visits Projects Work Orders Tasks Properties Geo Assignments 12 [GEOGRA…" at bounding box center [401, 17] width 802 height 35
click at [684, 128] on span "Resale (6)" at bounding box center [706, 130] width 44 height 16
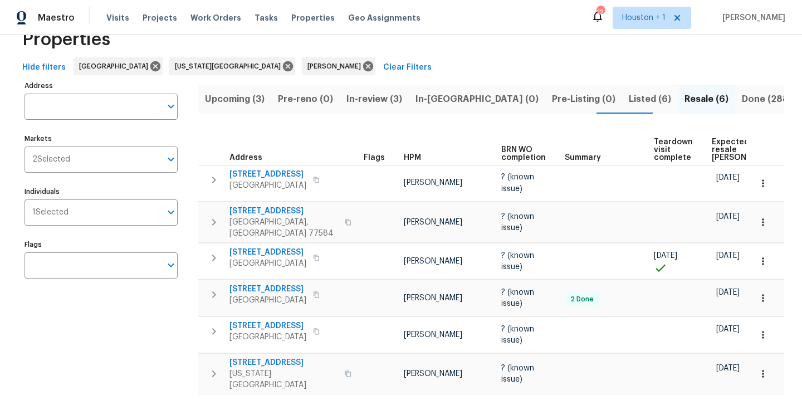
scroll to position [21, 0]
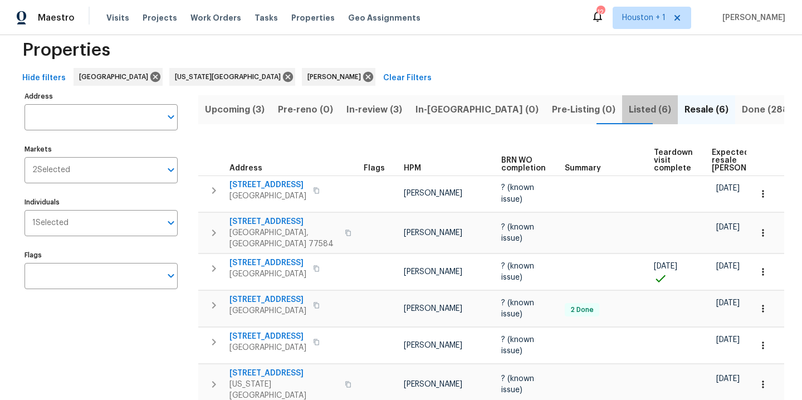
click at [629, 109] on span "Listed (6)" at bounding box center [650, 110] width 42 height 16
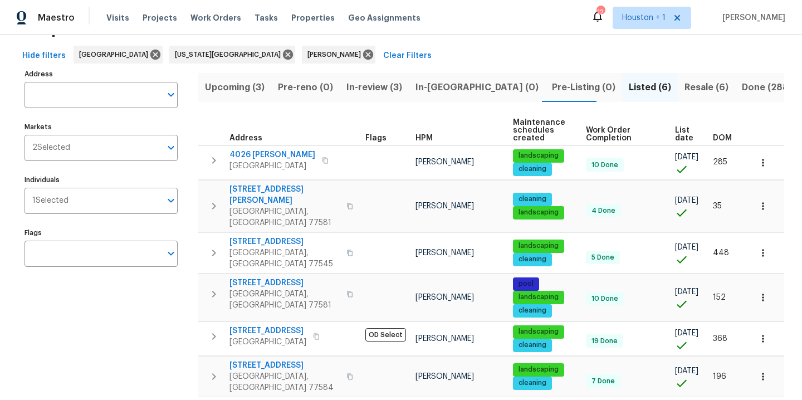
scroll to position [53, 0]
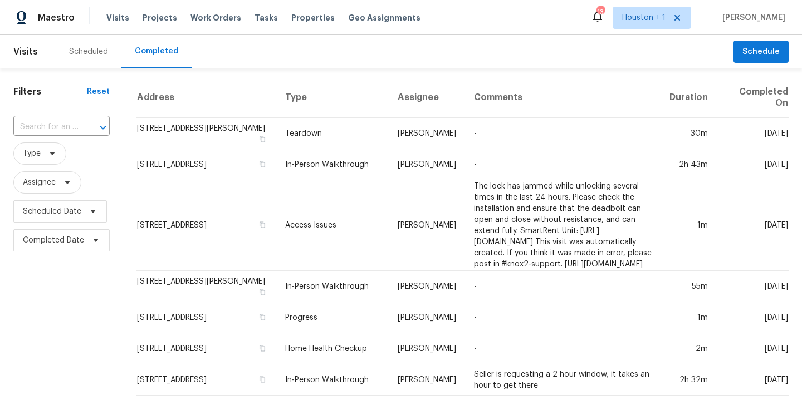
click at [86, 52] on div "Scheduled" at bounding box center [88, 51] width 39 height 11
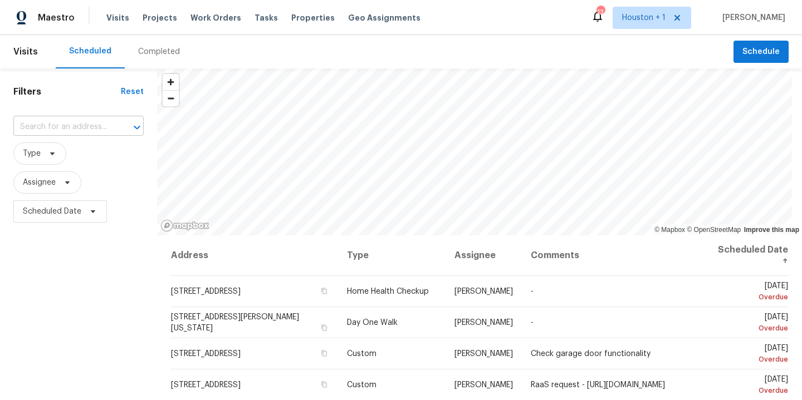
click at [67, 130] on input "text" at bounding box center [62, 127] width 99 height 17
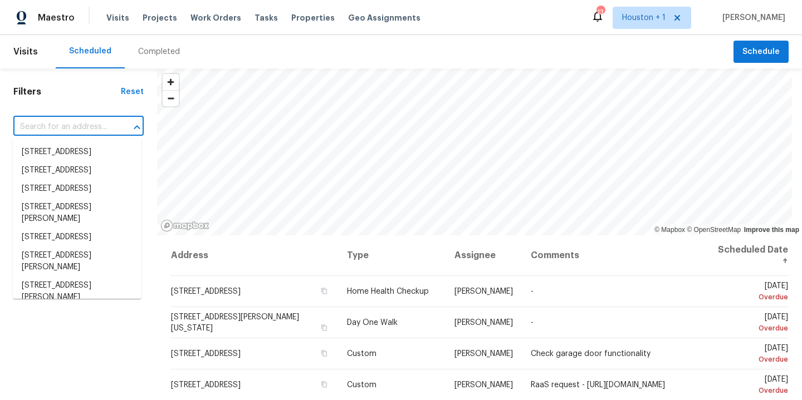
type input "2"
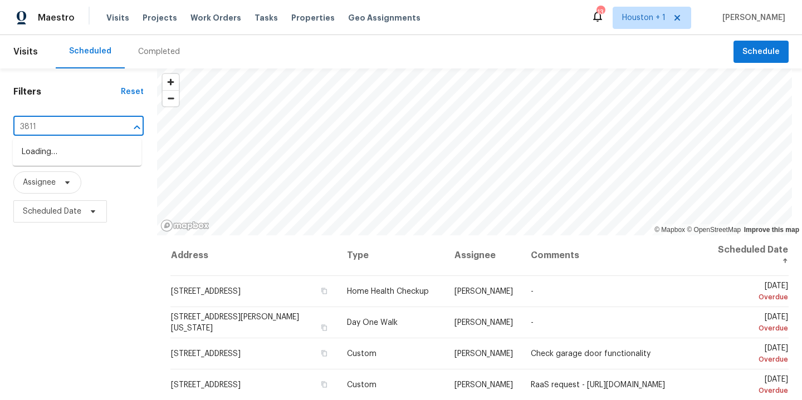
type input "3811 w"
click at [46, 156] on li "[STREET_ADDRESS][US_STATE]" at bounding box center [77, 158] width 129 height 30
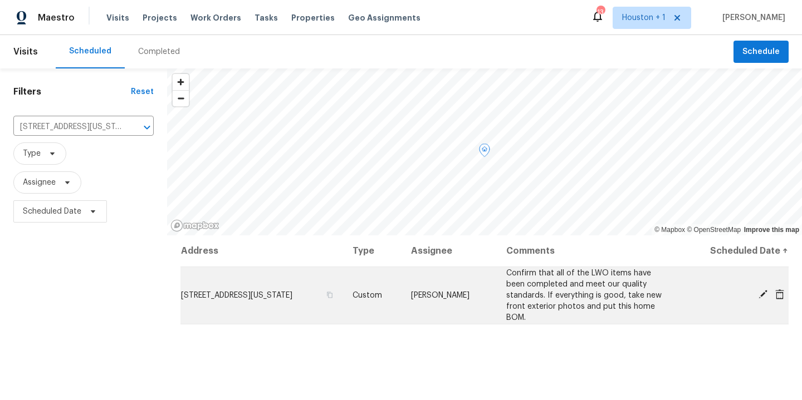
click at [778, 292] on icon at bounding box center [779, 295] width 9 height 10
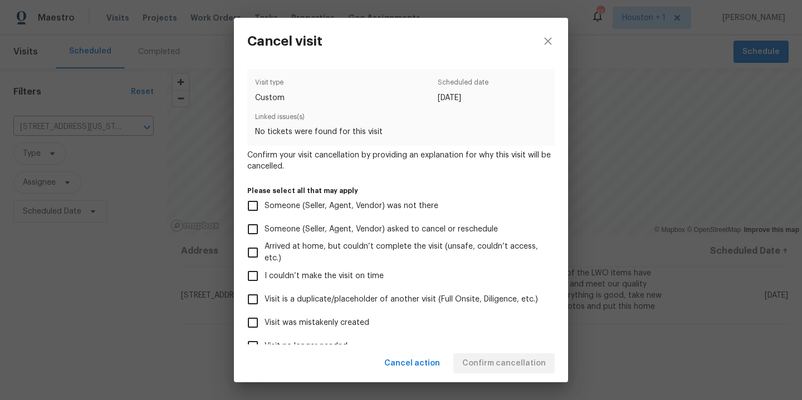
scroll to position [95, 0]
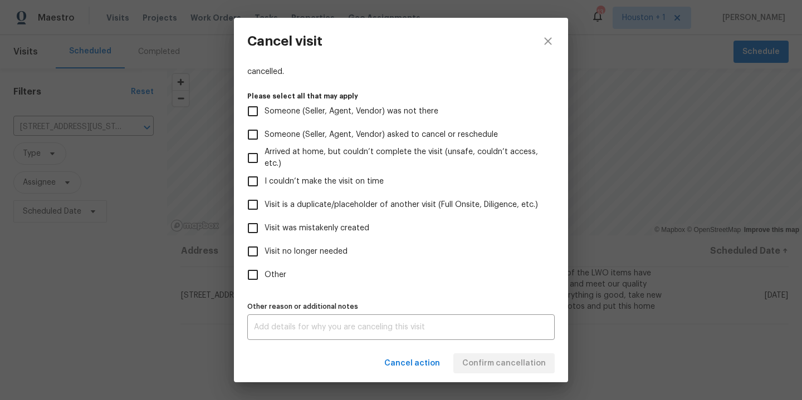
click at [287, 256] on span "Visit no longer needed" at bounding box center [305, 252] width 83 height 12
click at [264, 256] on input "Visit no longer needed" at bounding box center [252, 251] width 23 height 23
checkbox input "true"
click at [509, 359] on div "Cancel action Confirm cancellation" at bounding box center [401, 364] width 334 height 38
click at [472, 326] on textarea at bounding box center [401, 327] width 294 height 8
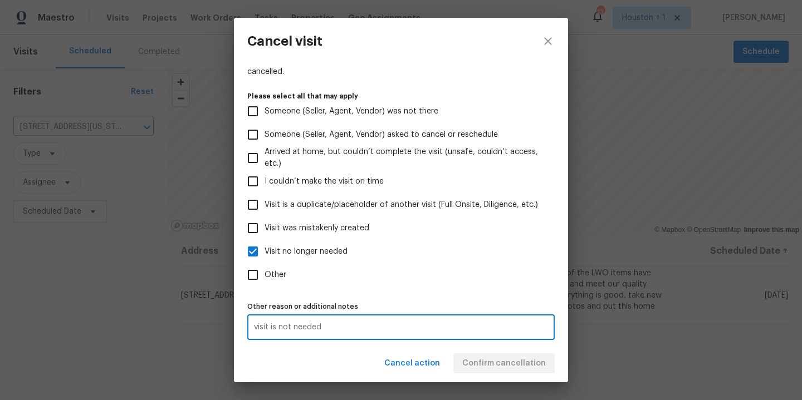
type textarea "visit is not needed"
click at [549, 306] on label "Other reason or additional notes" at bounding box center [400, 306] width 307 height 7
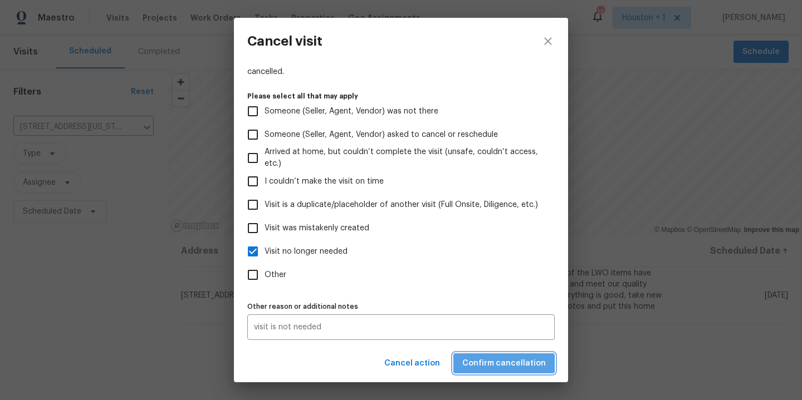
click at [516, 366] on span "Confirm cancellation" at bounding box center [504, 364] width 84 height 14
